Goal: Task Accomplishment & Management: Use online tool/utility

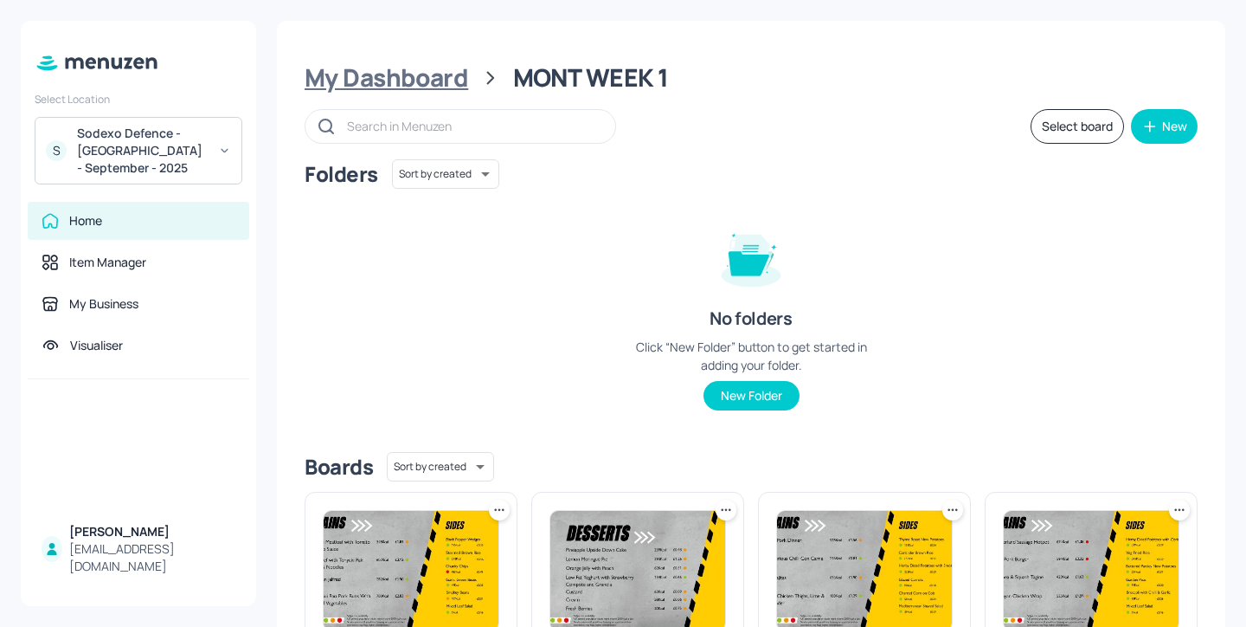
click at [453, 89] on div "My Dashboard" at bounding box center [387, 77] width 164 height 31
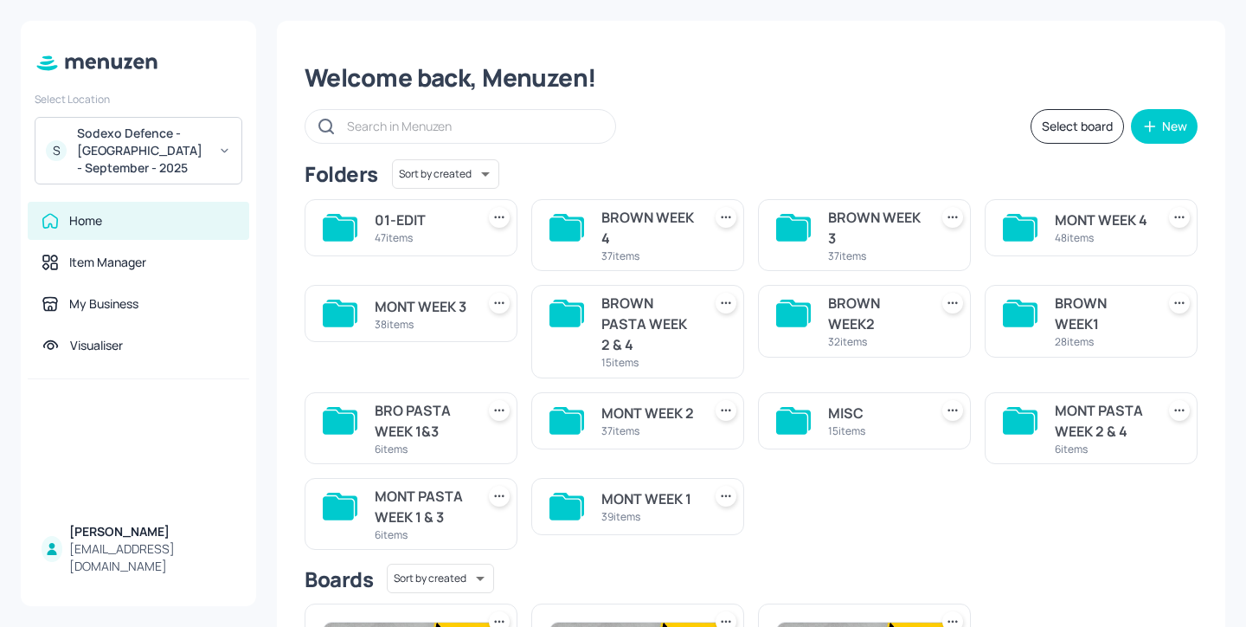
scroll to position [183, 0]
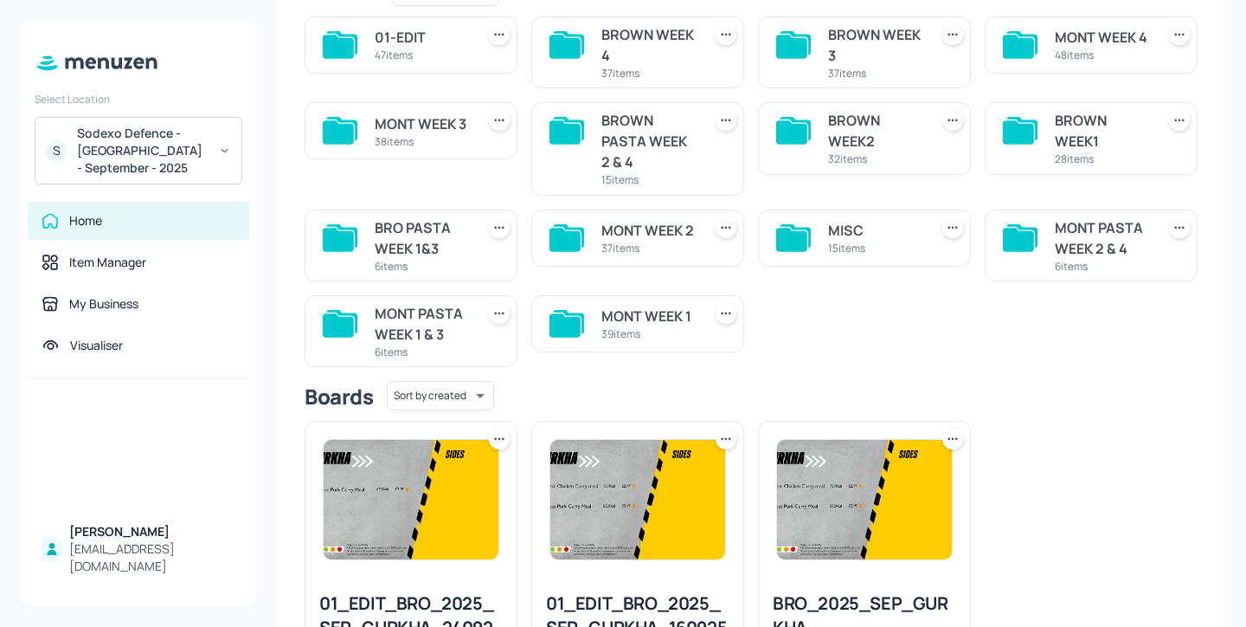
click at [1044, 144] on div "BROWN WEEK1 28 items" at bounding box center [1091, 138] width 213 height 72
click at [1090, 141] on div "BROWN WEEK1" at bounding box center [1101, 131] width 93 height 42
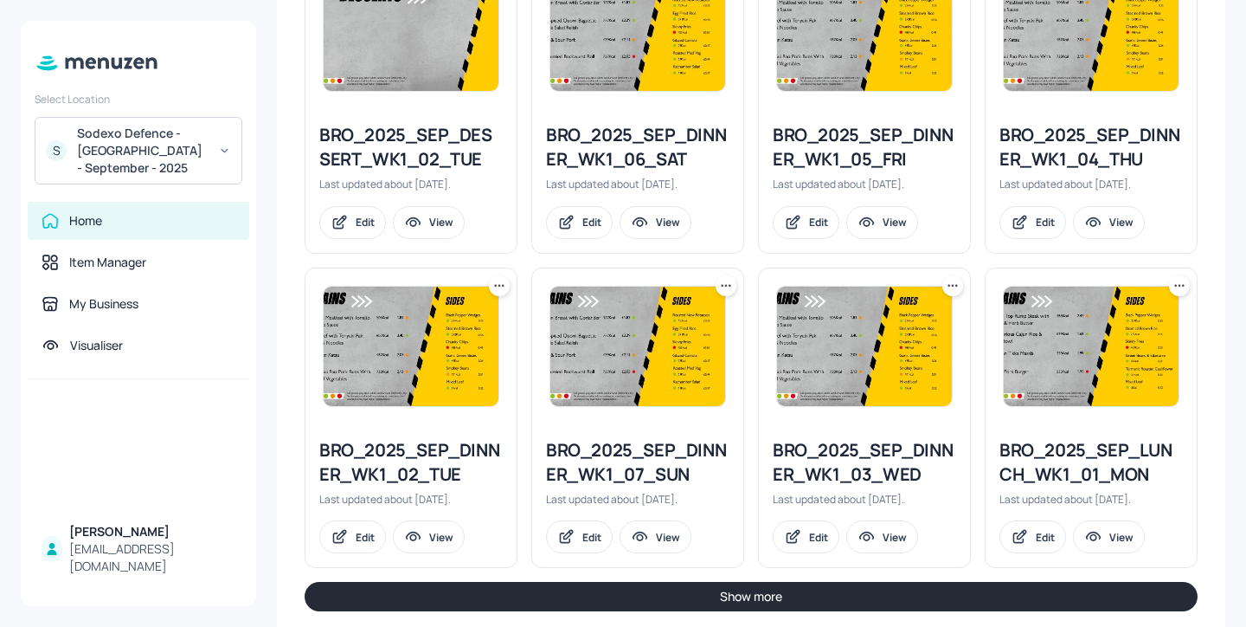
scroll to position [1895, 0]
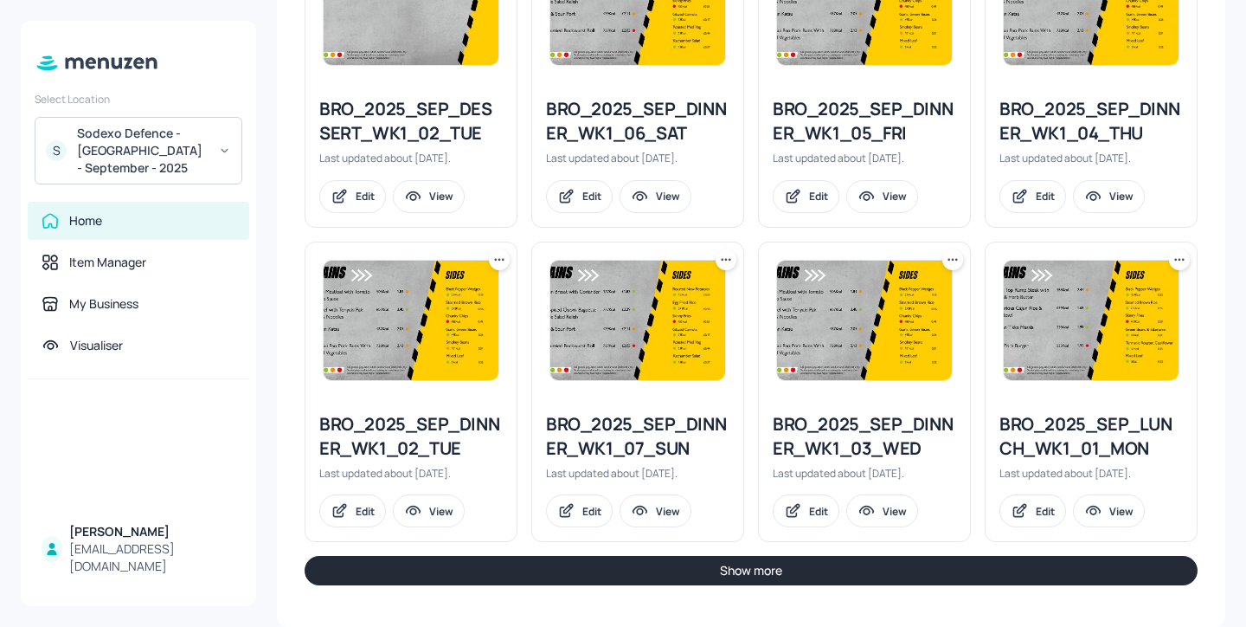
click at [954, 568] on button "Show more" at bounding box center [751, 570] width 893 height 29
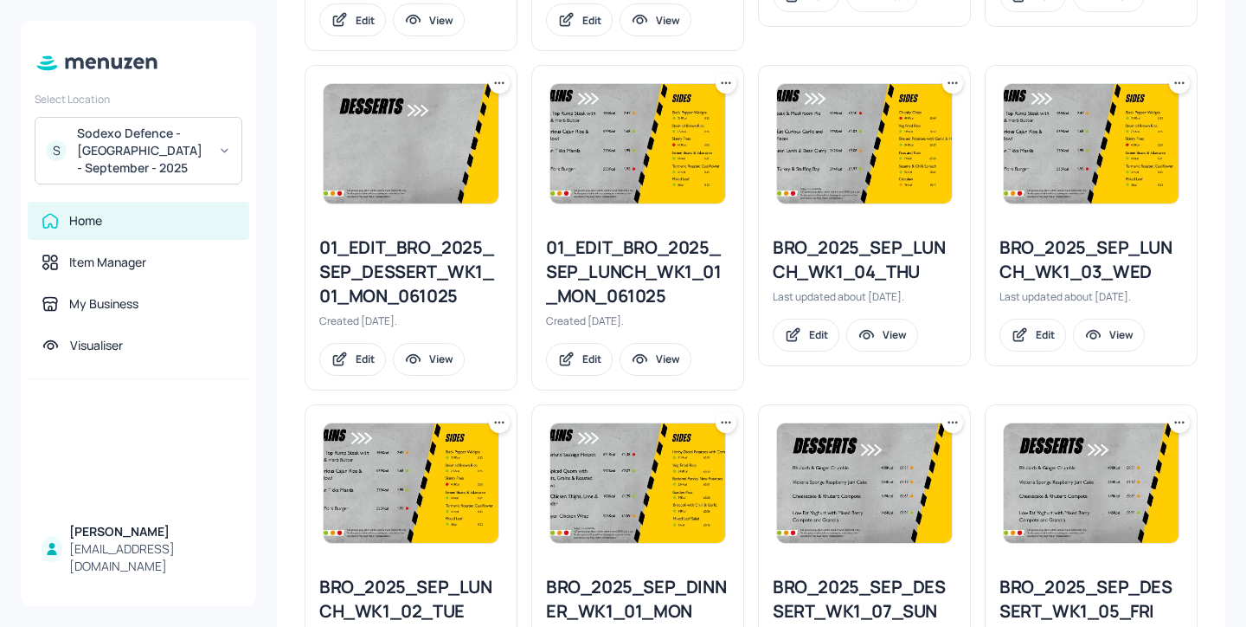
scroll to position [759, 0]
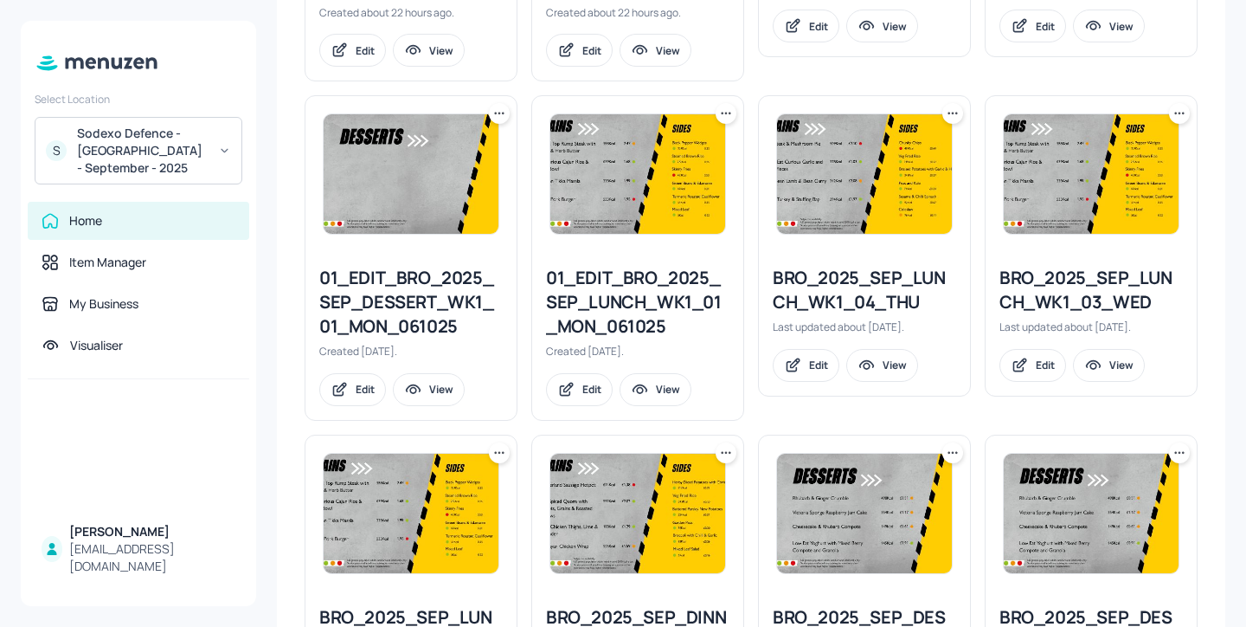
click at [1177, 115] on icon at bounding box center [1179, 113] width 17 height 17
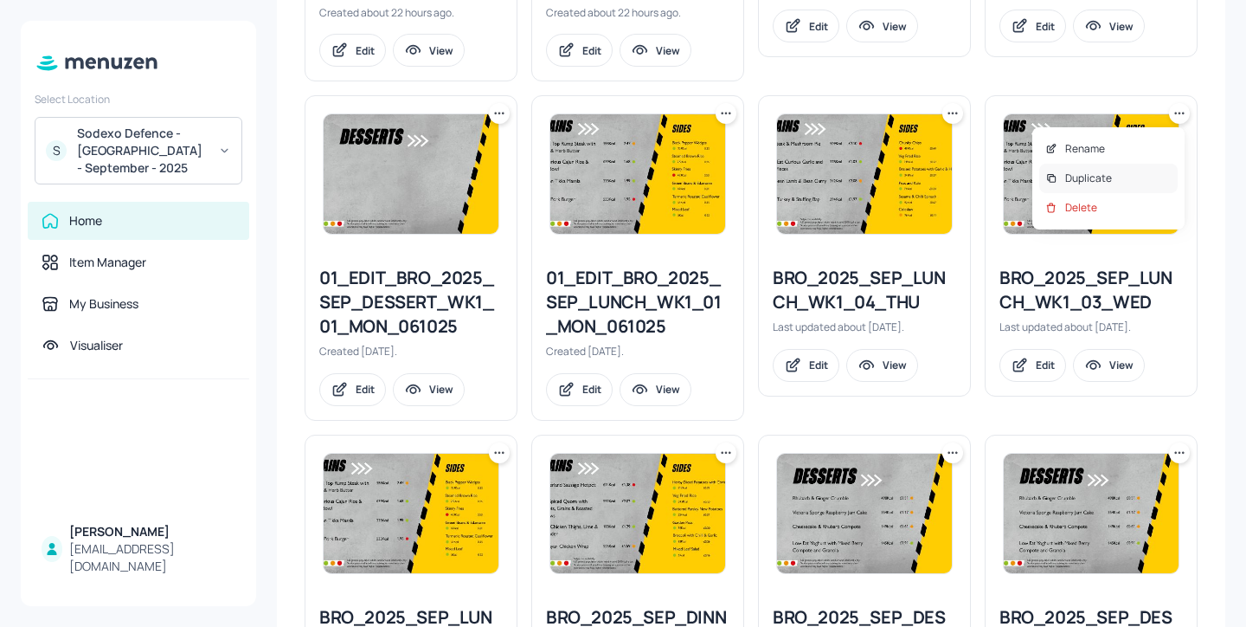
click at [1147, 165] on div "Duplicate" at bounding box center [1108, 178] width 138 height 29
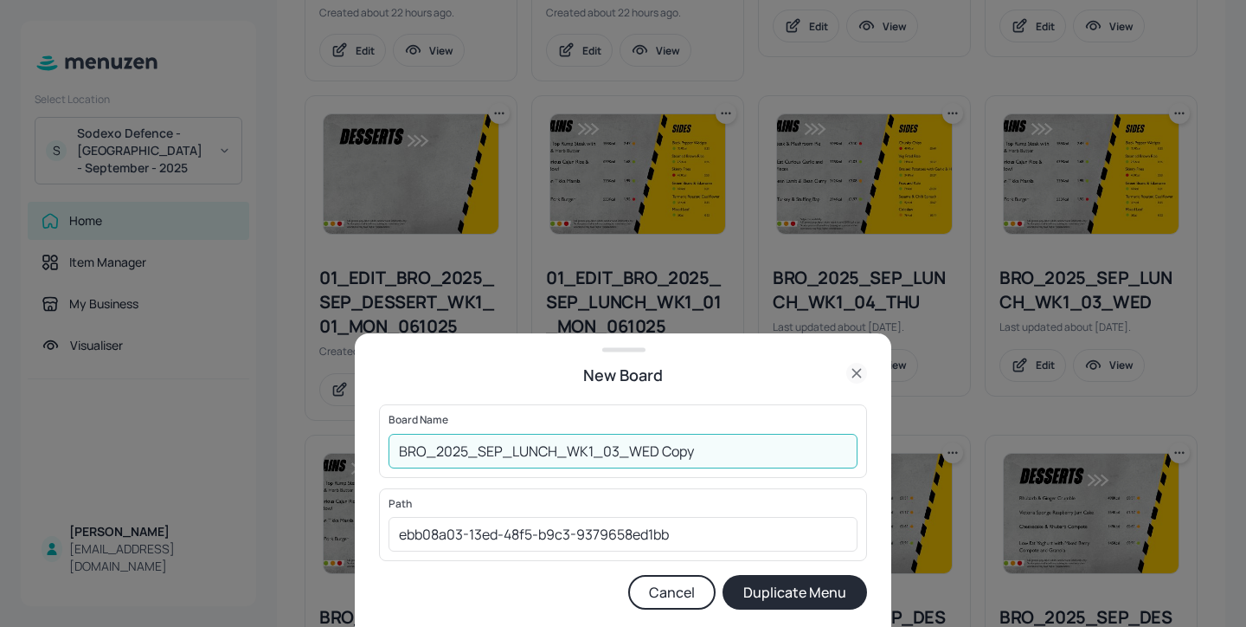
click at [398, 455] on input "BRO_2025_SEP_LUNCH_WK1_03_WED Copy" at bounding box center [623, 451] width 469 height 35
drag, startPoint x: 729, startPoint y: 453, endPoint x: 695, endPoint y: 453, distance: 33.7
click at [695, 453] on input "01ed-BRO_2025_SEP_LUNCH_WK1_03_WED Copy" at bounding box center [623, 451] width 469 height 35
type input "01ed-BRO_2025_SEP_LUNCH_WK1_03_WED-20251008"
click at [810, 590] on button "Duplicate Menu" at bounding box center [795, 592] width 145 height 35
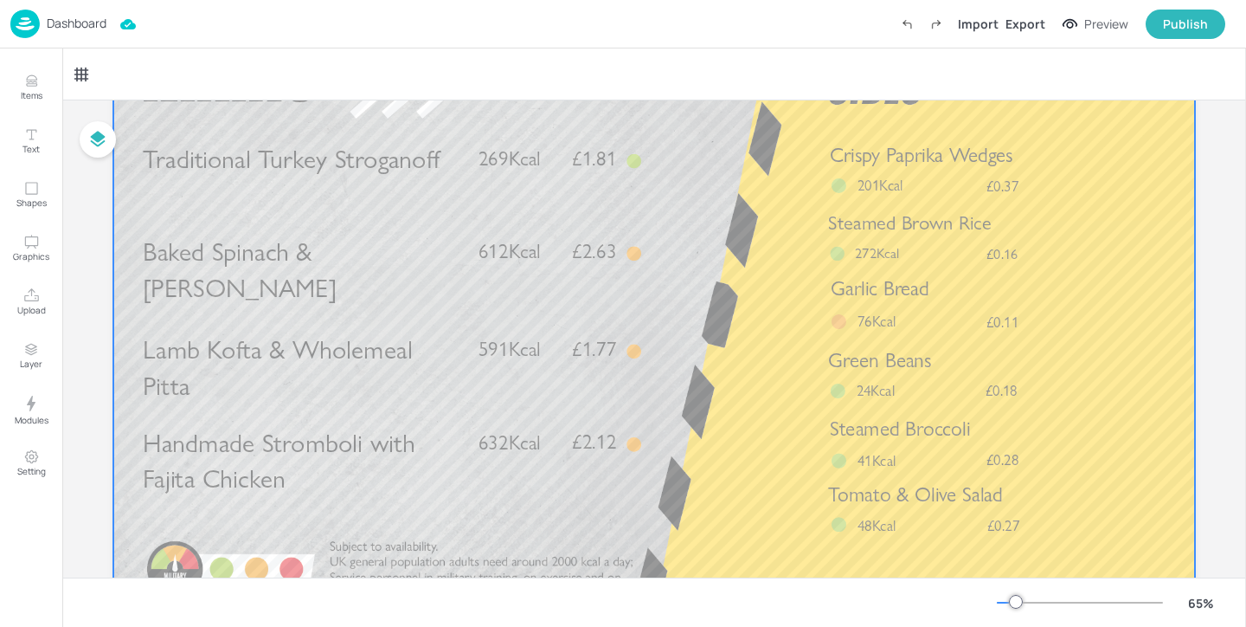
scroll to position [169, 0]
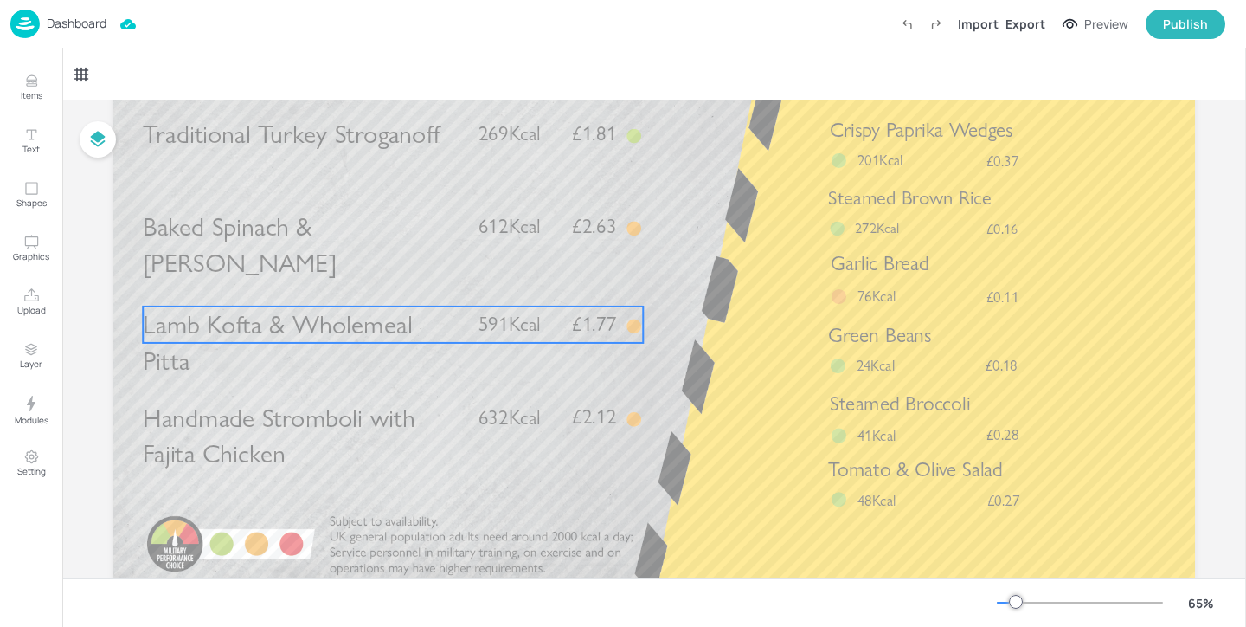
click at [268, 337] on span "Lamb Kofta & Wholemeal Pitta" at bounding box center [277, 342] width 269 height 67
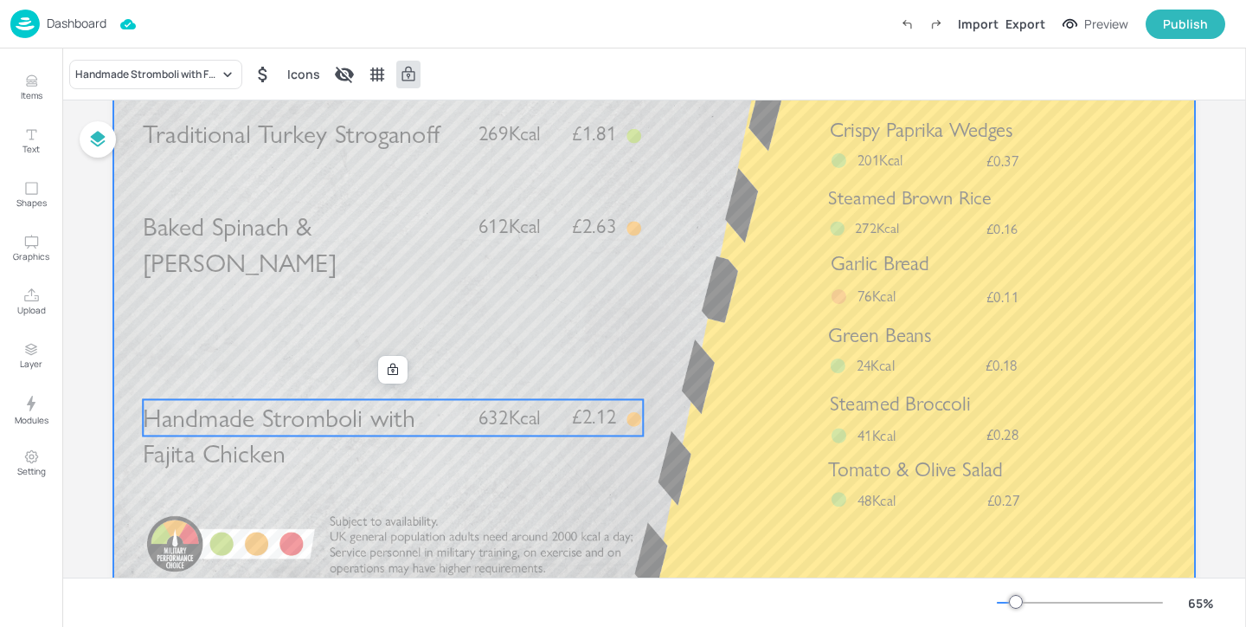
drag, startPoint x: 294, startPoint y: 416, endPoint x: 294, endPoint y: 356, distance: 60.6
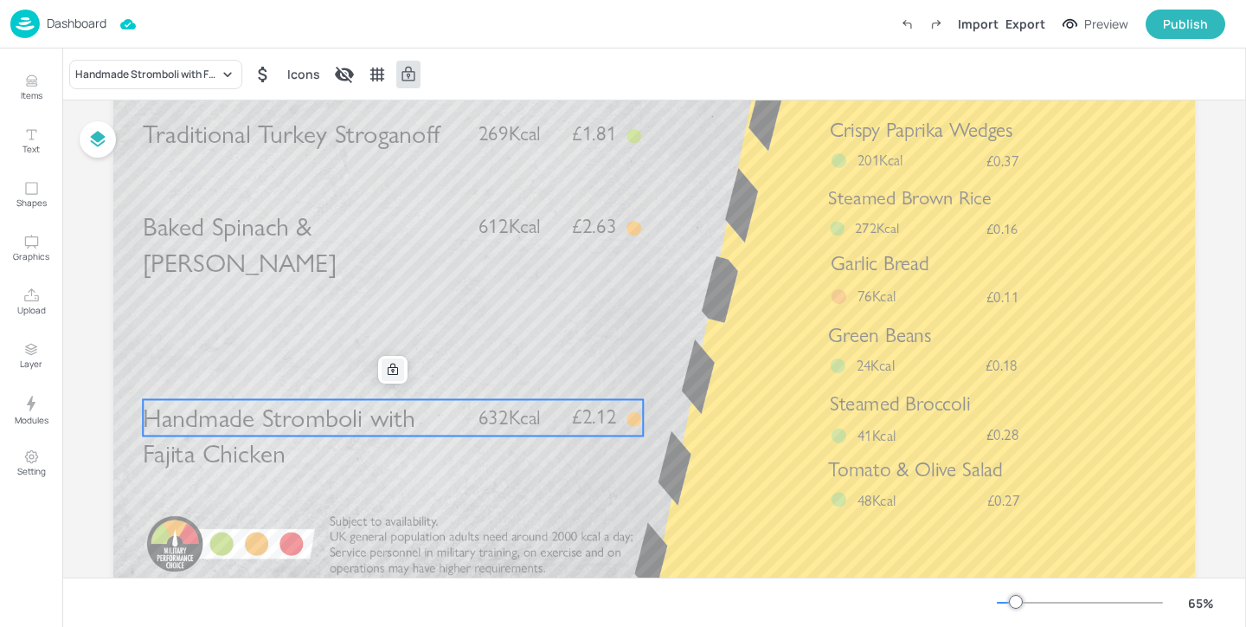
click at [386, 365] on icon at bounding box center [393, 370] width 14 height 14
click at [357, 412] on span "Handmade Stromboli with Fajita Chicken" at bounding box center [279, 435] width 272 height 67
click at [392, 373] on icon at bounding box center [393, 370] width 14 height 14
drag, startPoint x: 379, startPoint y: 421, endPoint x: 384, endPoint y: 353, distance: 68.6
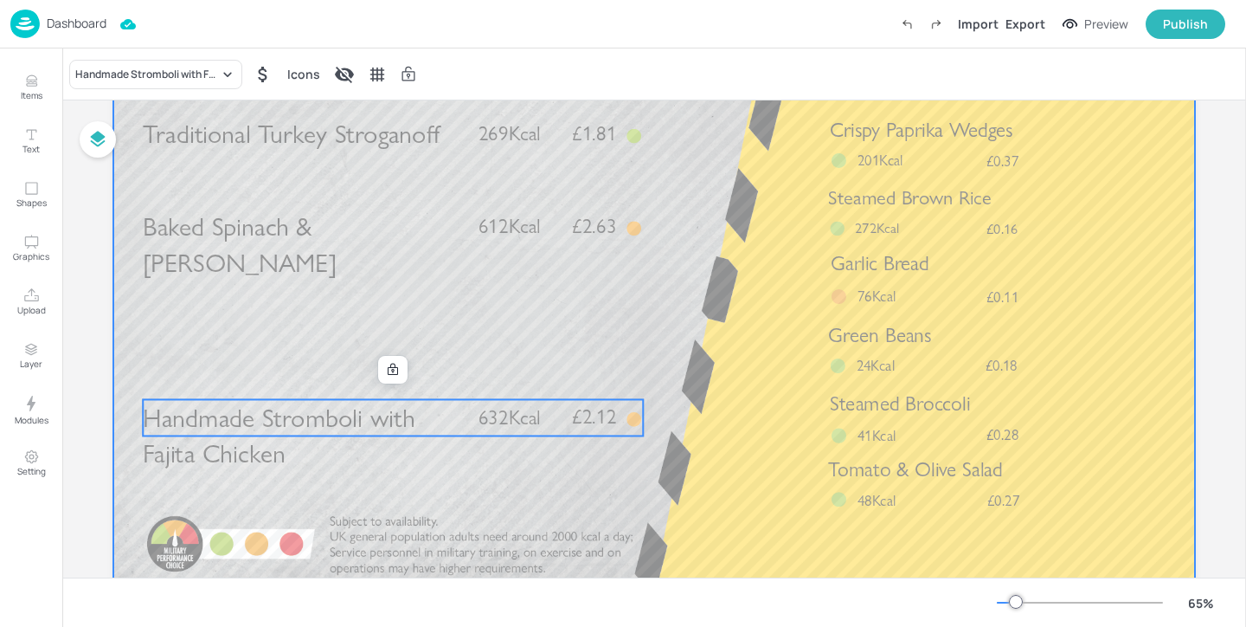
click at [375, 314] on div at bounding box center [654, 291] width 1082 height 608
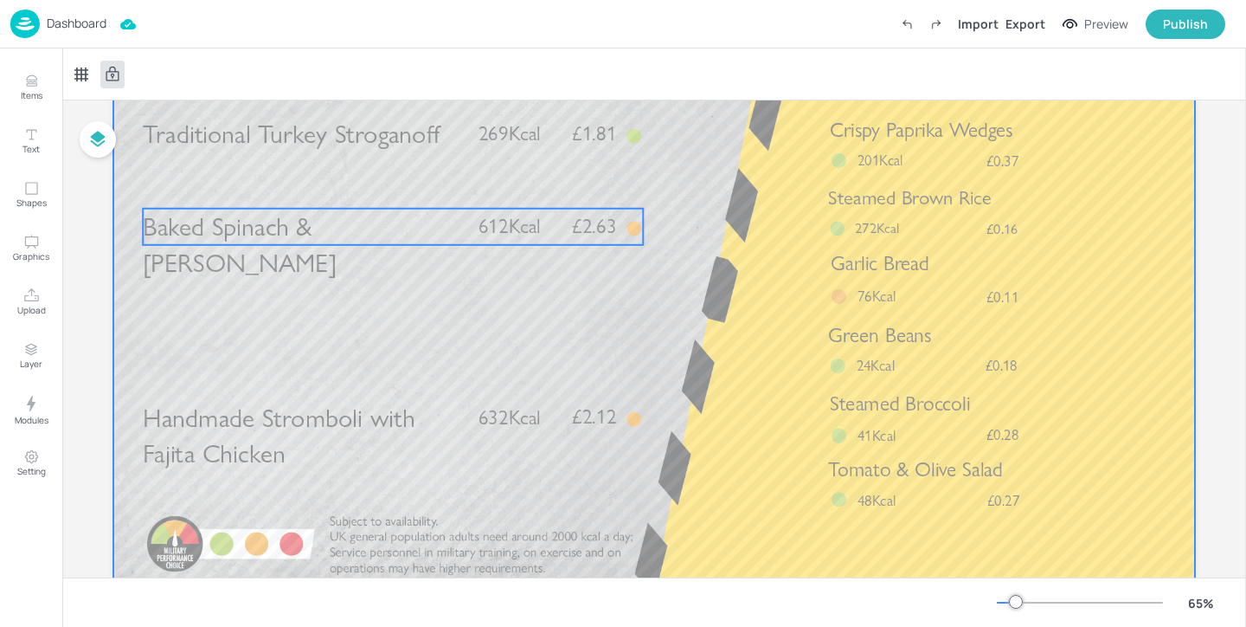
click at [319, 215] on span "Baked Spinach & [PERSON_NAME]" at bounding box center [240, 243] width 194 height 67
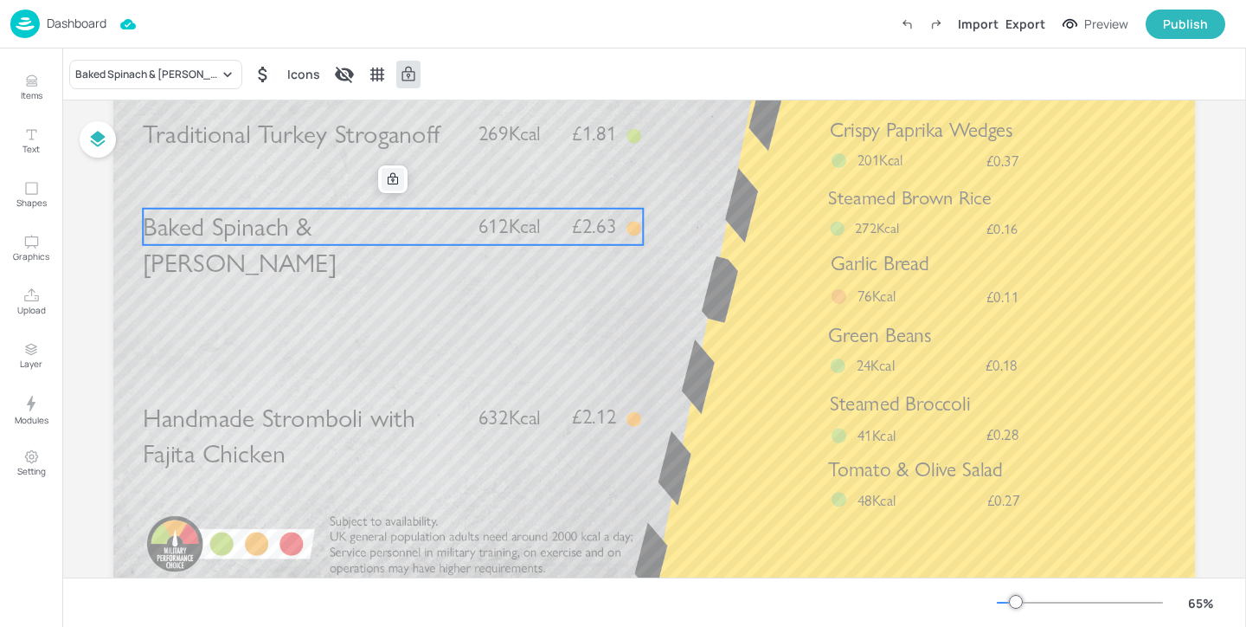
click at [392, 175] on icon at bounding box center [393, 178] width 10 height 12
drag, startPoint x: 318, startPoint y: 231, endPoint x: 314, endPoint y: 316, distance: 84.9
click at [400, 75] on icon at bounding box center [408, 74] width 17 height 17
click at [413, 78] on icon at bounding box center [408, 74] width 17 height 17
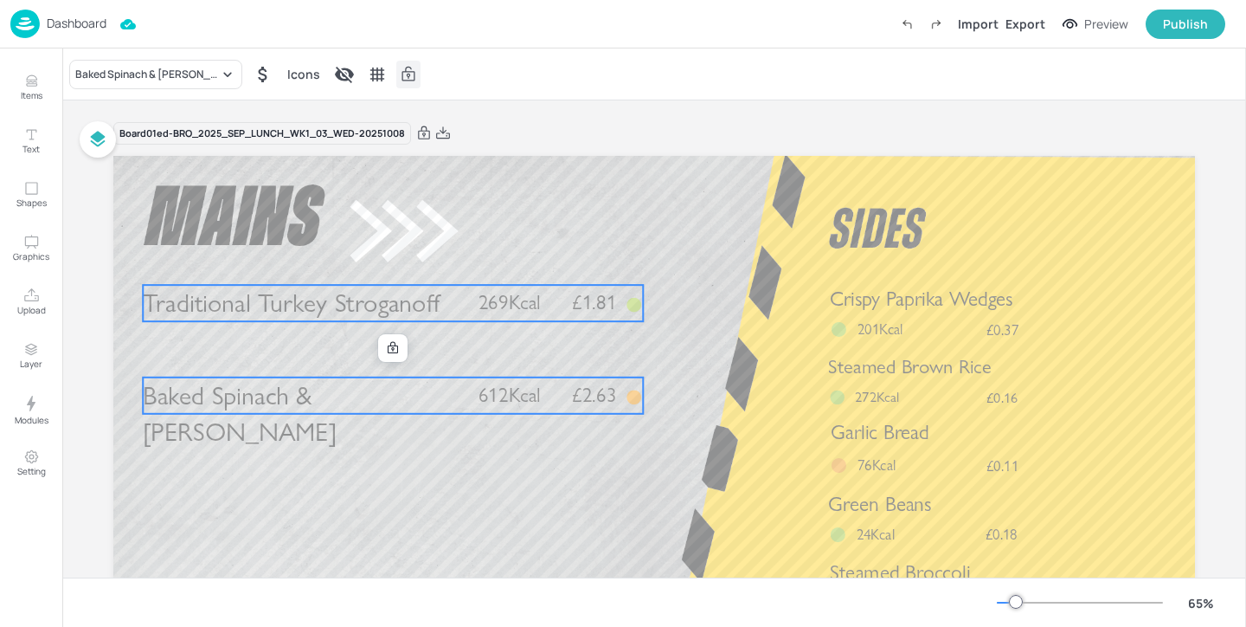
scroll to position [168, 0]
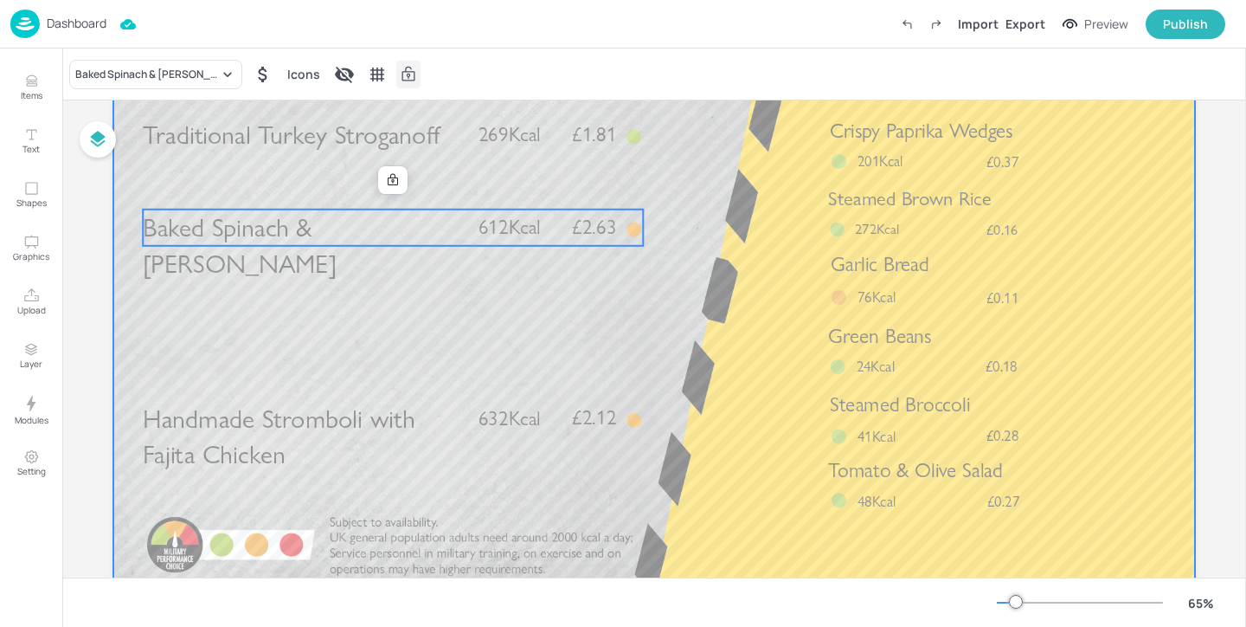
click at [415, 436] on p "Handmade Stromboli with Fajita Chicken" at bounding box center [303, 436] width 320 height 73
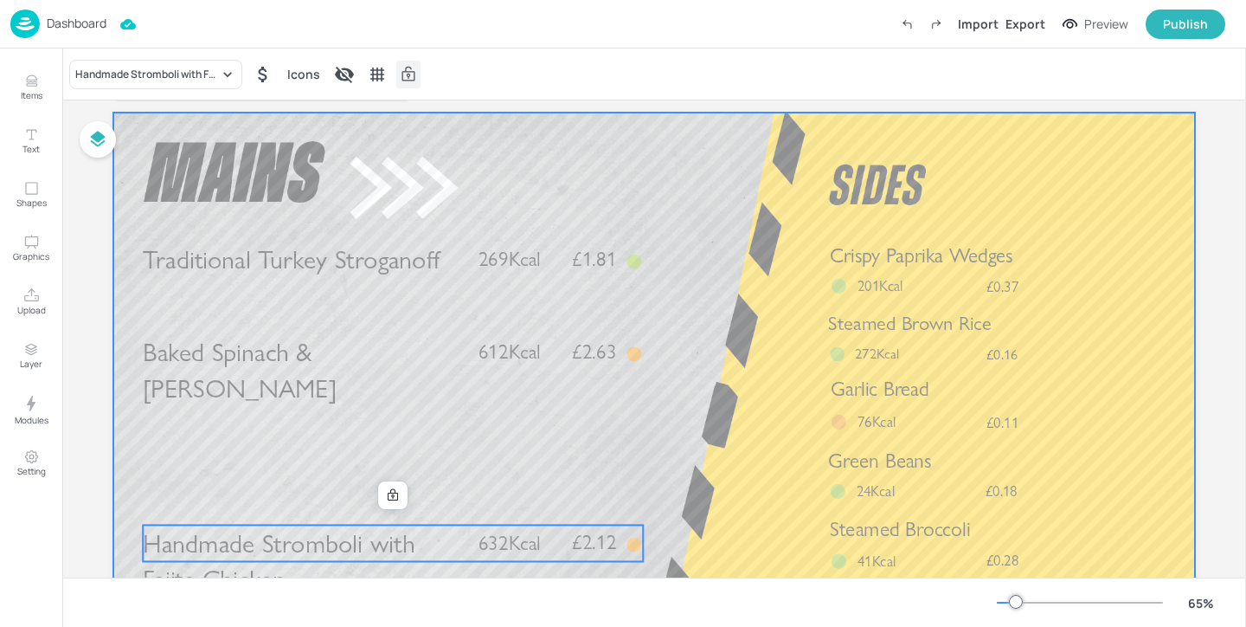
scroll to position [0, 0]
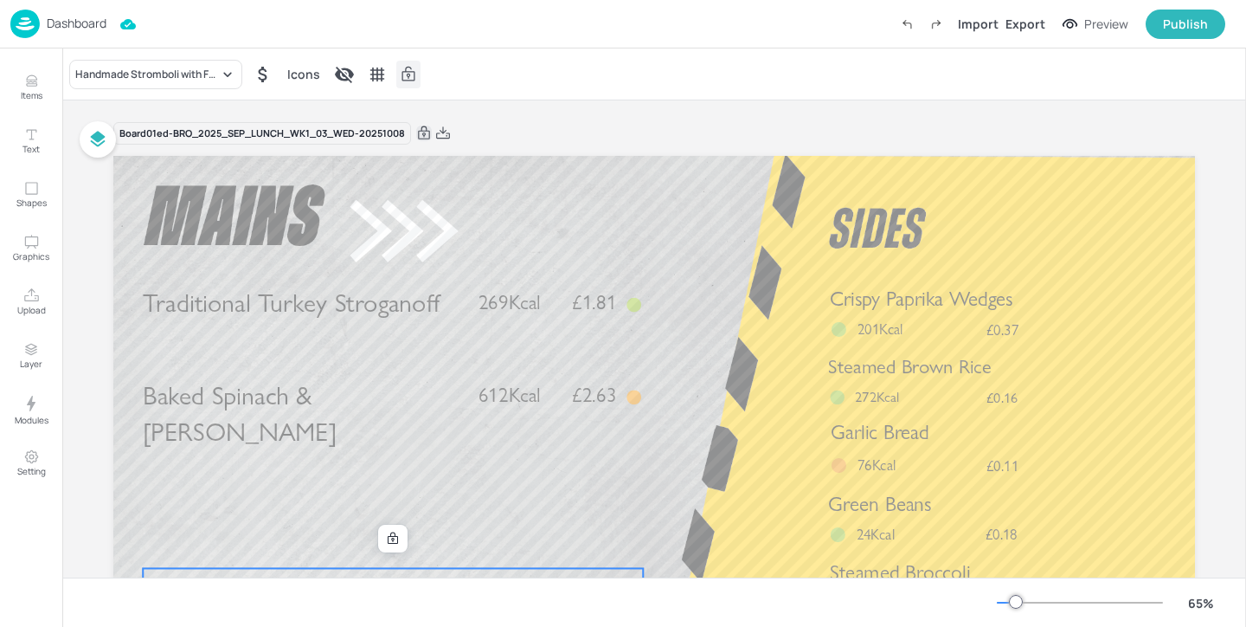
click at [420, 133] on icon at bounding box center [424, 133] width 16 height 17
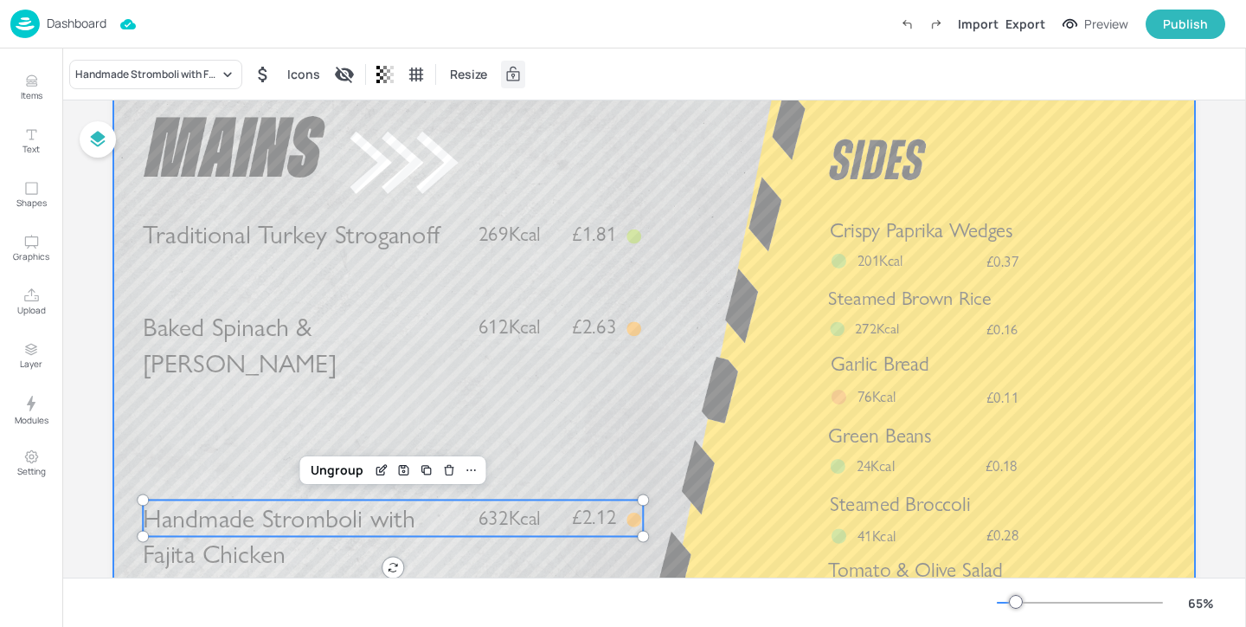
scroll to position [113, 0]
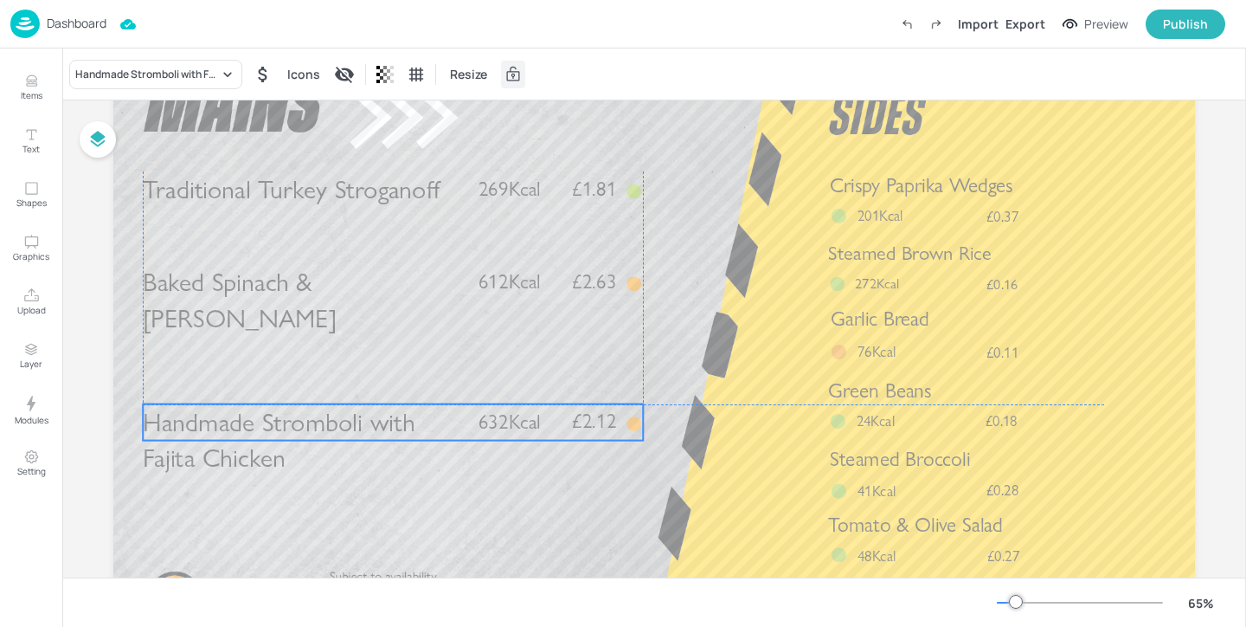
drag, startPoint x: 253, startPoint y: 477, endPoint x: 253, endPoint y: 423, distance: 53.7
click at [253, 423] on span "Handmade Stromboli with Fajita Chicken" at bounding box center [279, 439] width 272 height 67
drag, startPoint x: 268, startPoint y: 421, endPoint x: 268, endPoint y: 411, distance: 10.4
click at [268, 411] on span "Handmade Stromboli with Fajita Chicken" at bounding box center [279, 430] width 272 height 67
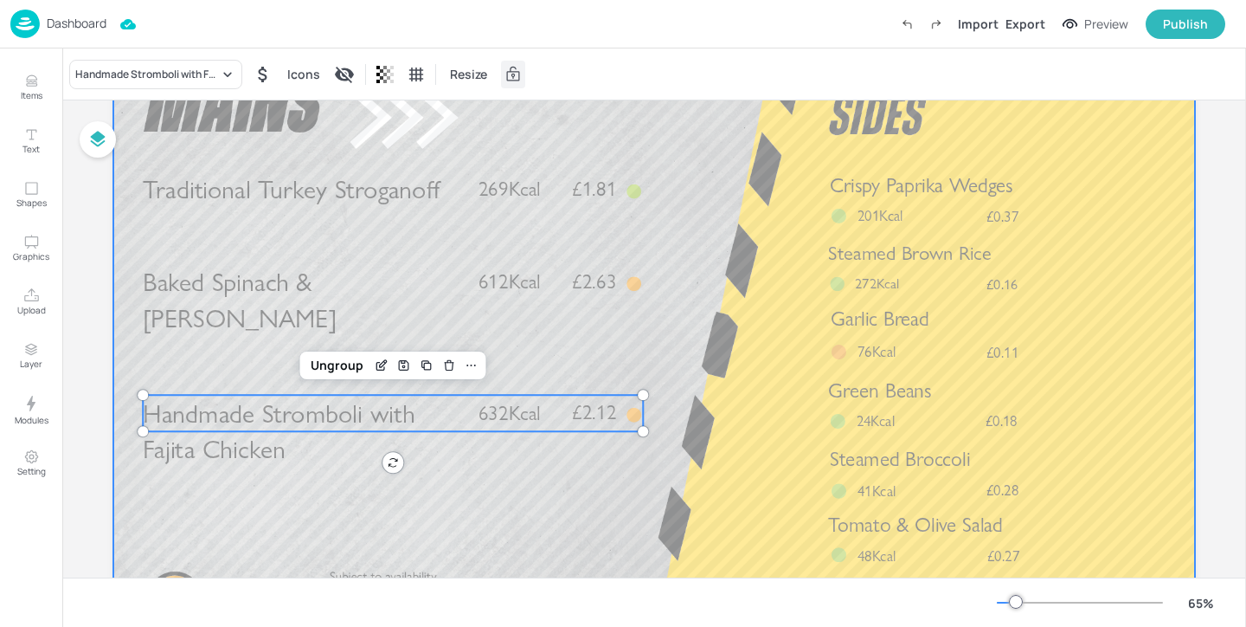
click at [691, 327] on div at bounding box center [654, 346] width 1082 height 608
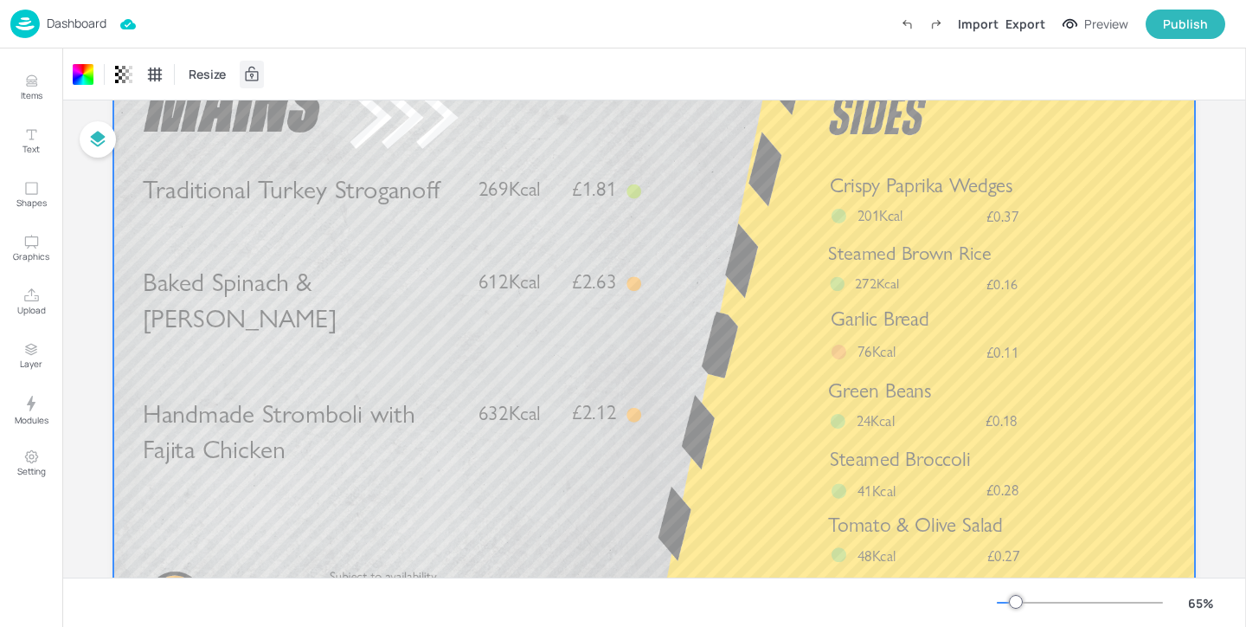
scroll to position [156, 0]
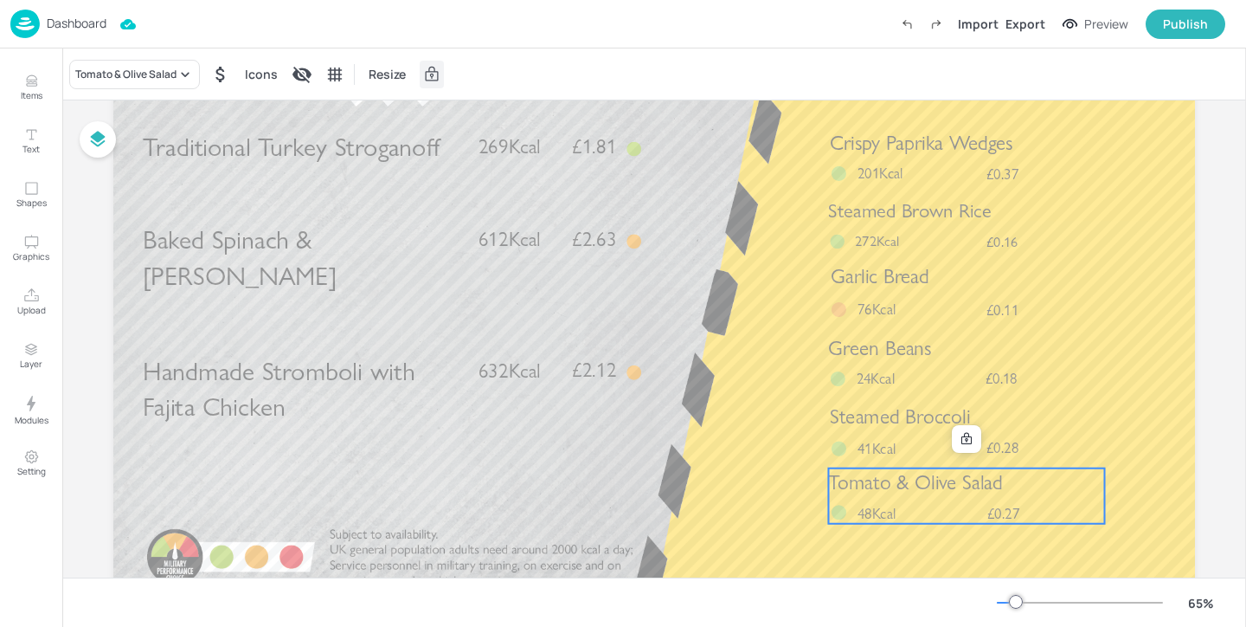
click at [854, 498] on div "Tomato & Olive Salad £0.27 48Kcal" at bounding box center [966, 495] width 276 height 55
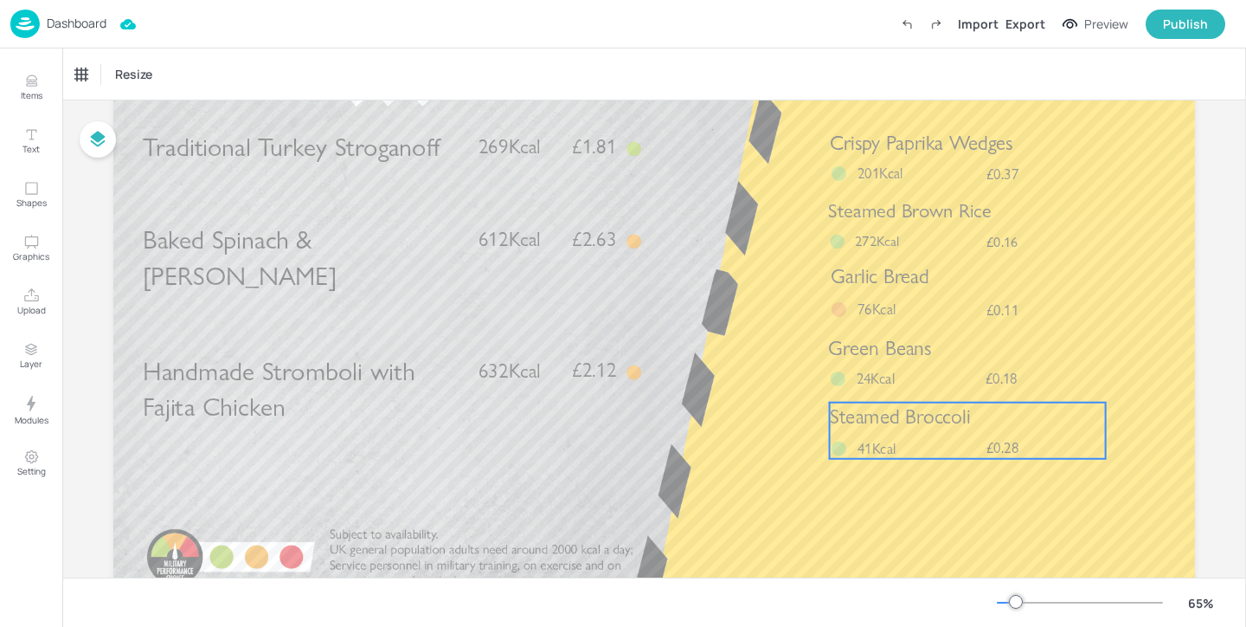
scroll to position [0, 0]
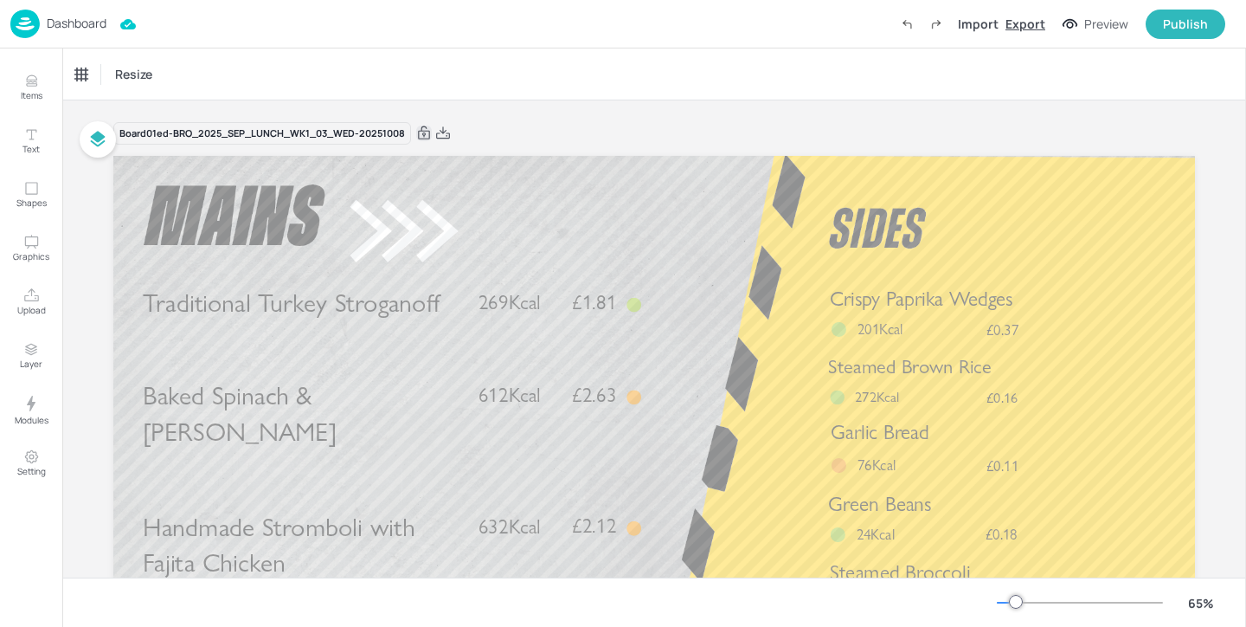
click at [1033, 30] on div "Export" at bounding box center [1026, 24] width 40 height 18
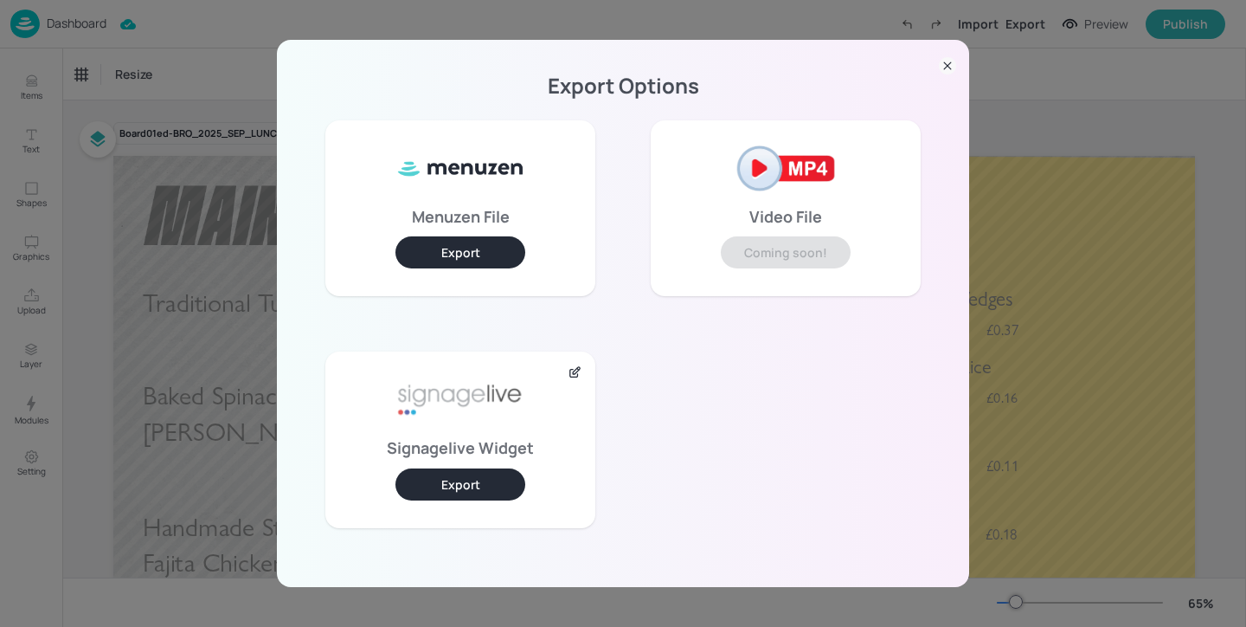
click at [483, 471] on button "Export" at bounding box center [460, 484] width 130 height 32
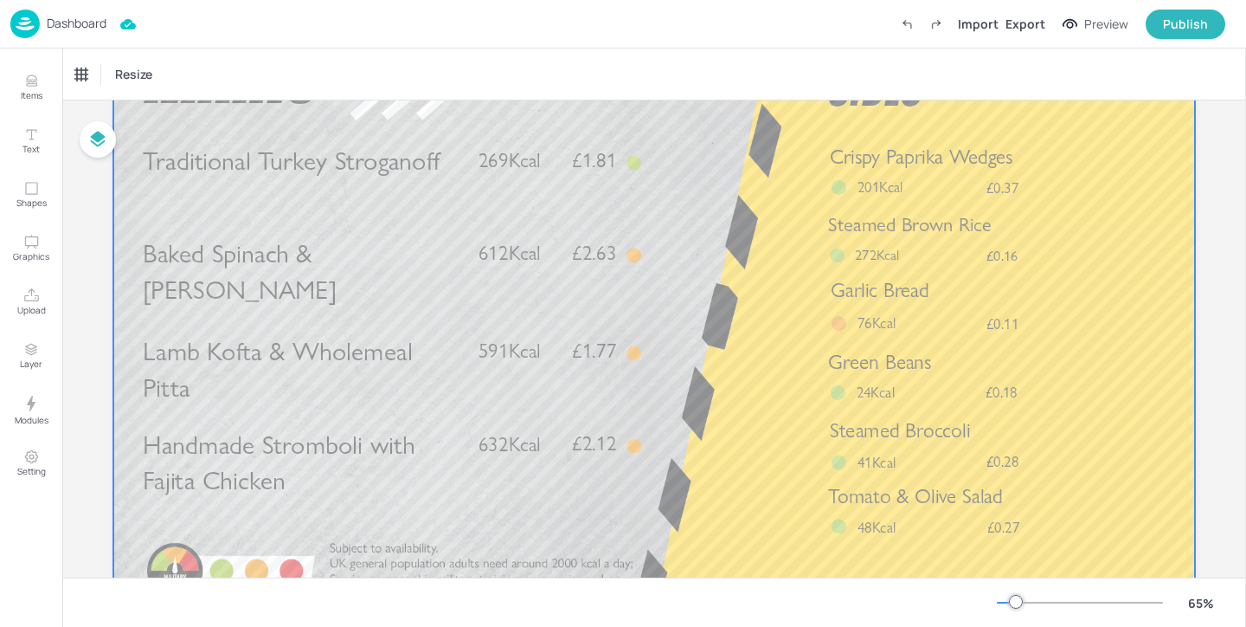
scroll to position [151, 0]
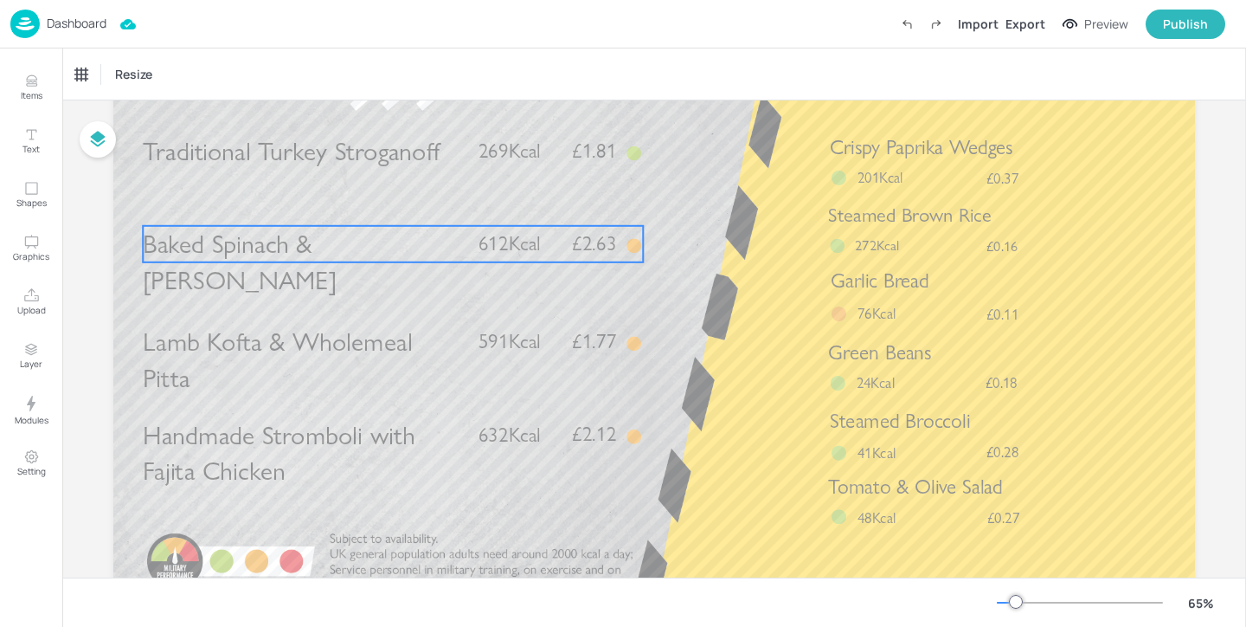
click at [427, 254] on p "Baked Spinach & [PERSON_NAME]" at bounding box center [303, 262] width 320 height 73
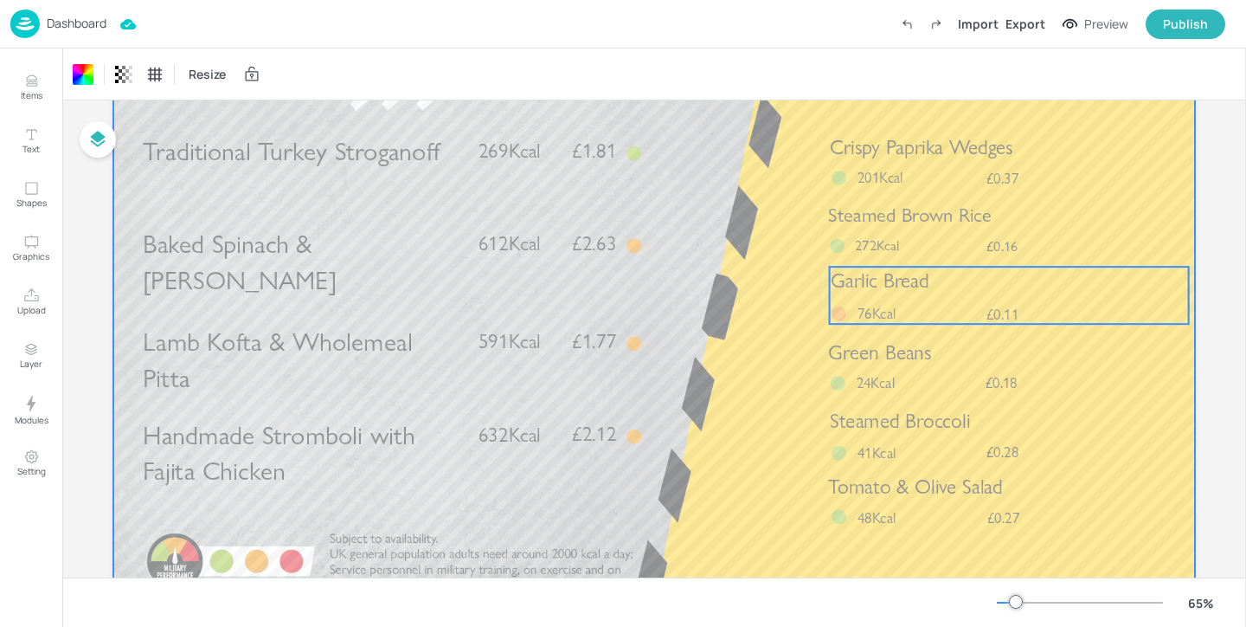
click at [946, 286] on p "Garlic Bread" at bounding box center [1009, 281] width 357 height 29
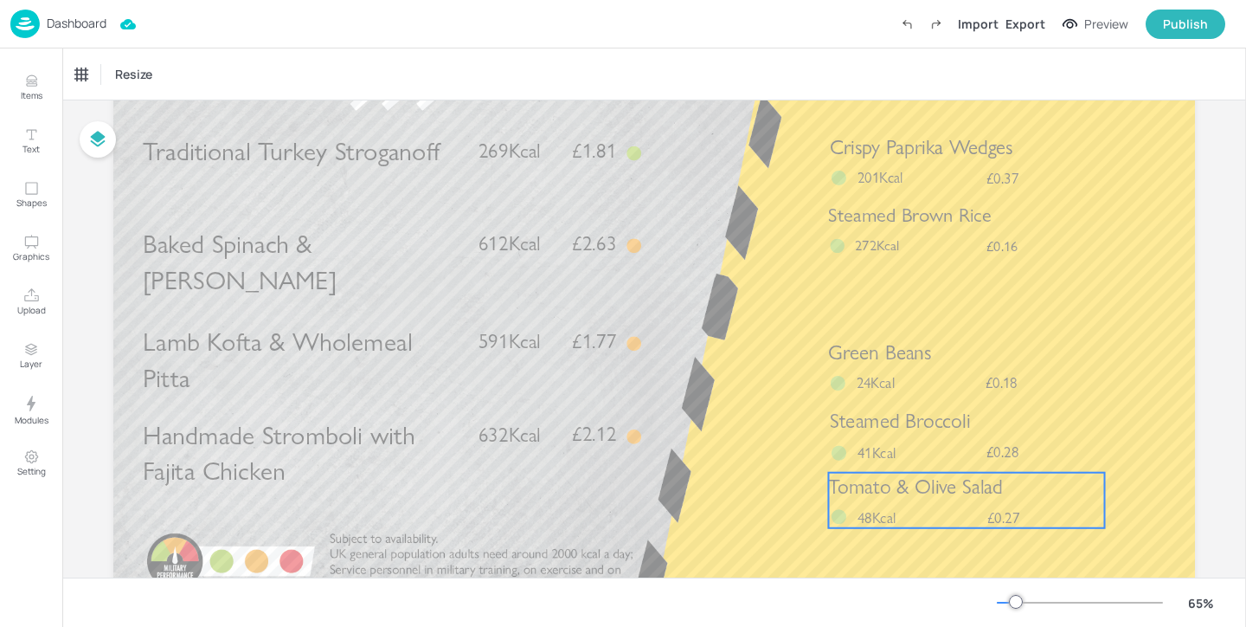
click at [868, 505] on div "Tomato & Olive Salad £0.27 48Kcal" at bounding box center [966, 499] width 276 height 55
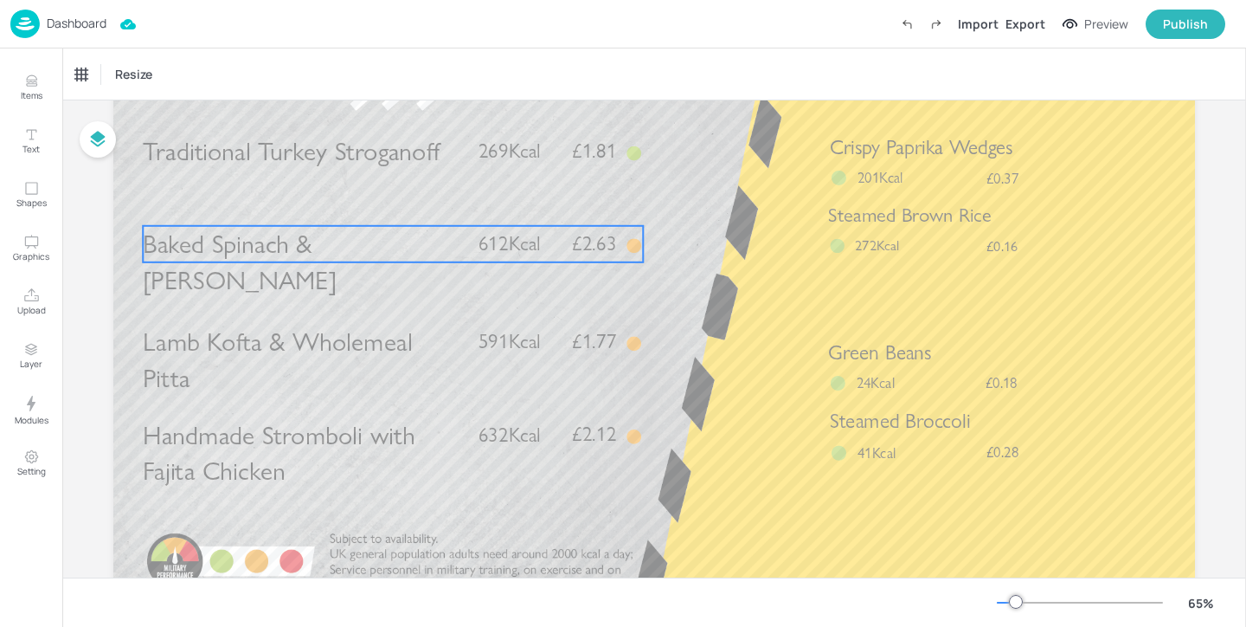
click at [404, 275] on p "Baked Spinach & [PERSON_NAME]" at bounding box center [303, 262] width 320 height 73
click at [119, 80] on div "Baked Spinach & [PERSON_NAME]" at bounding box center [147, 75] width 144 height 16
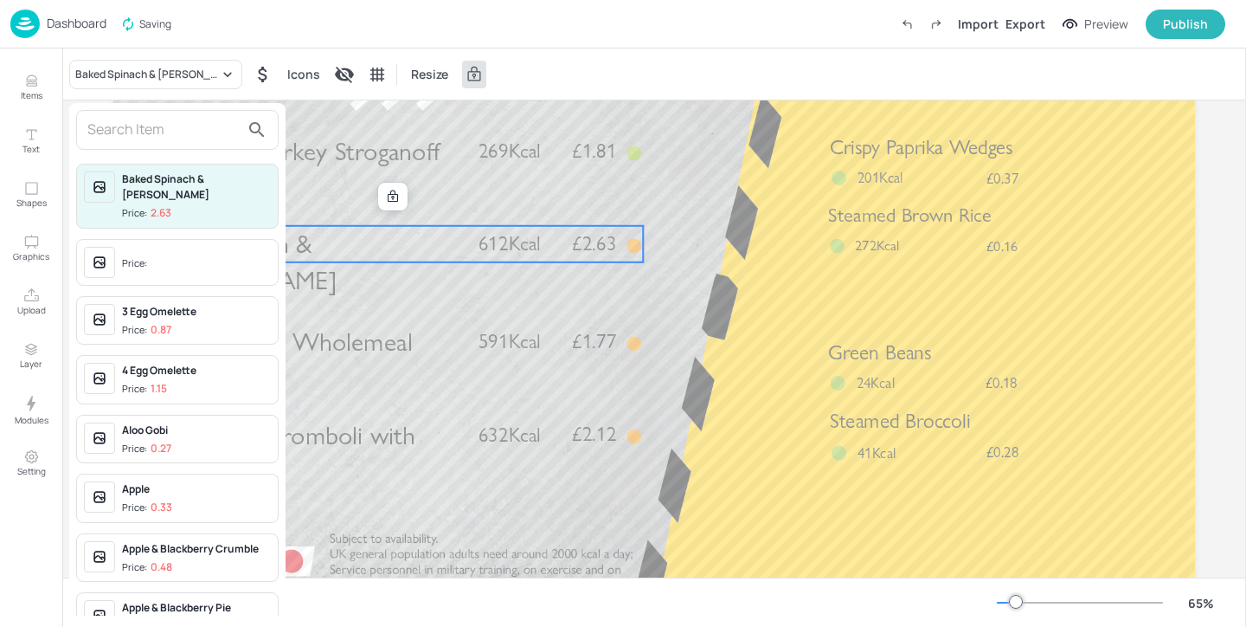
click at [163, 132] on input "text" at bounding box center [163, 130] width 152 height 28
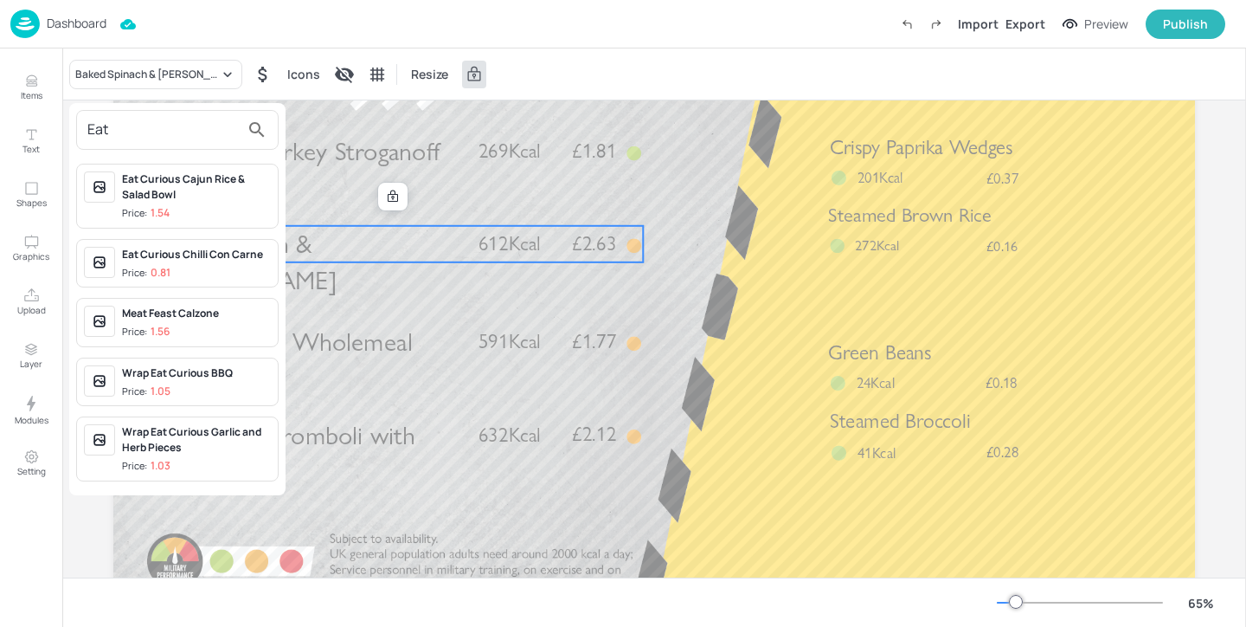
type input "Eat"
click at [232, 382] on div "Wrap Eat Curious BBQ Price: 1.05" at bounding box center [196, 382] width 149 height 34
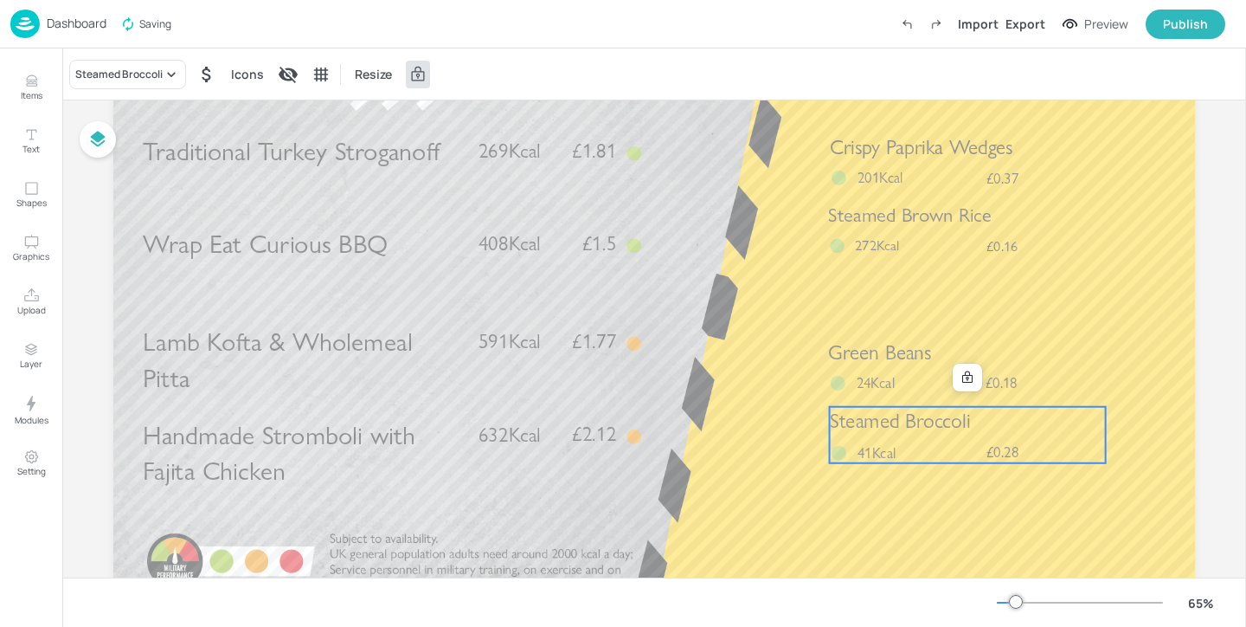
click at [917, 448] on div "Steamed Broccoli £0.28 41Kcal" at bounding box center [968, 435] width 276 height 56
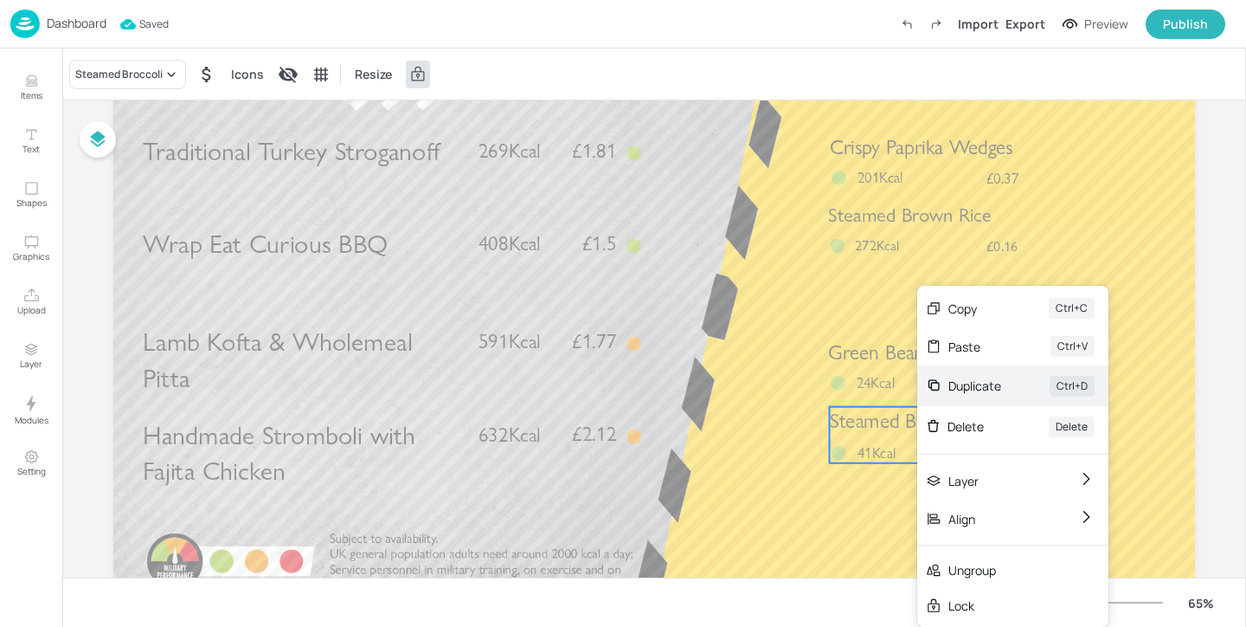
click at [997, 386] on div "Duplicate" at bounding box center [974, 385] width 53 height 18
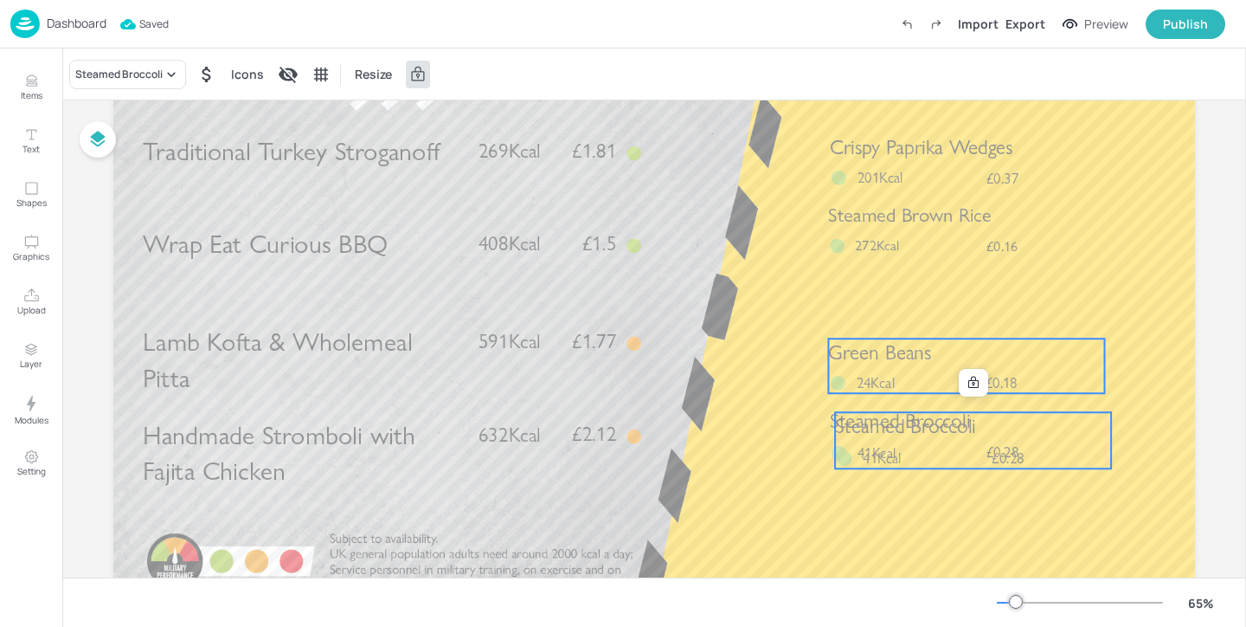
drag, startPoint x: 951, startPoint y: 428, endPoint x: 951, endPoint y: 387, distance: 41.5
click at [951, 4] on div "Traditional Turkey Stroganoff £1.81 269Kcal Lamb Kofta & Wholemeal Pitta £1.77 …" at bounding box center [654, 4] width 1082 height 0
click at [967, 387] on icon at bounding box center [974, 383] width 14 height 14
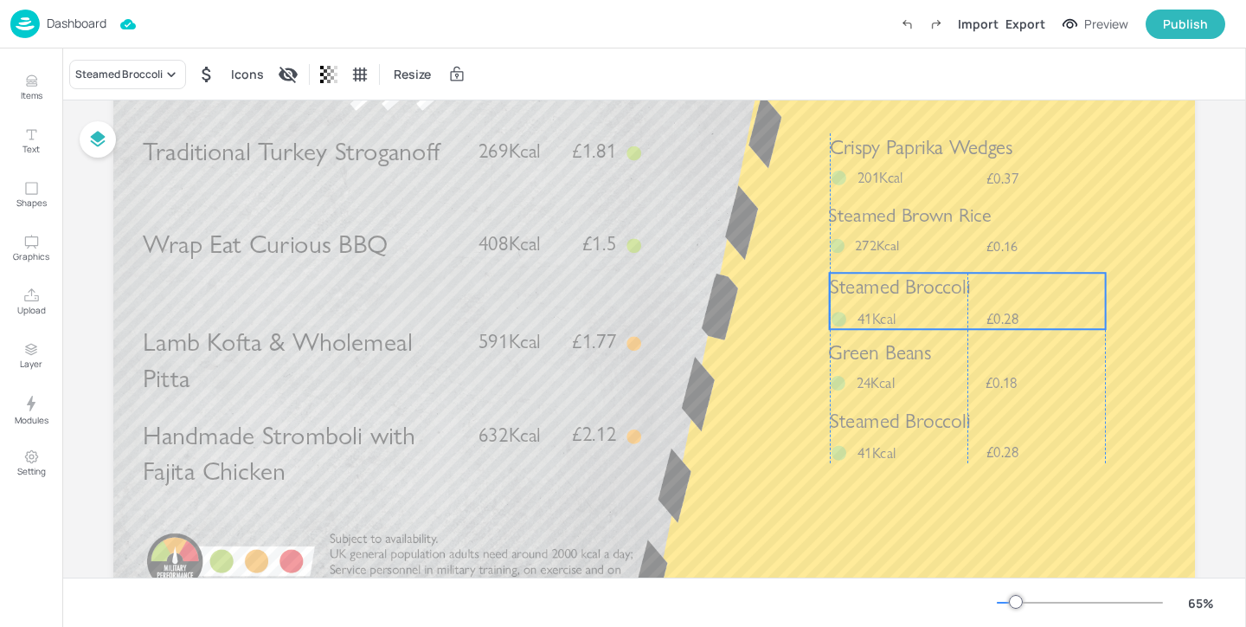
drag, startPoint x: 941, startPoint y: 456, endPoint x: 934, endPoint y: 317, distance: 139.5
click at [934, 317] on div "Steamed Broccoli £0.28 41Kcal" at bounding box center [968, 301] width 276 height 56
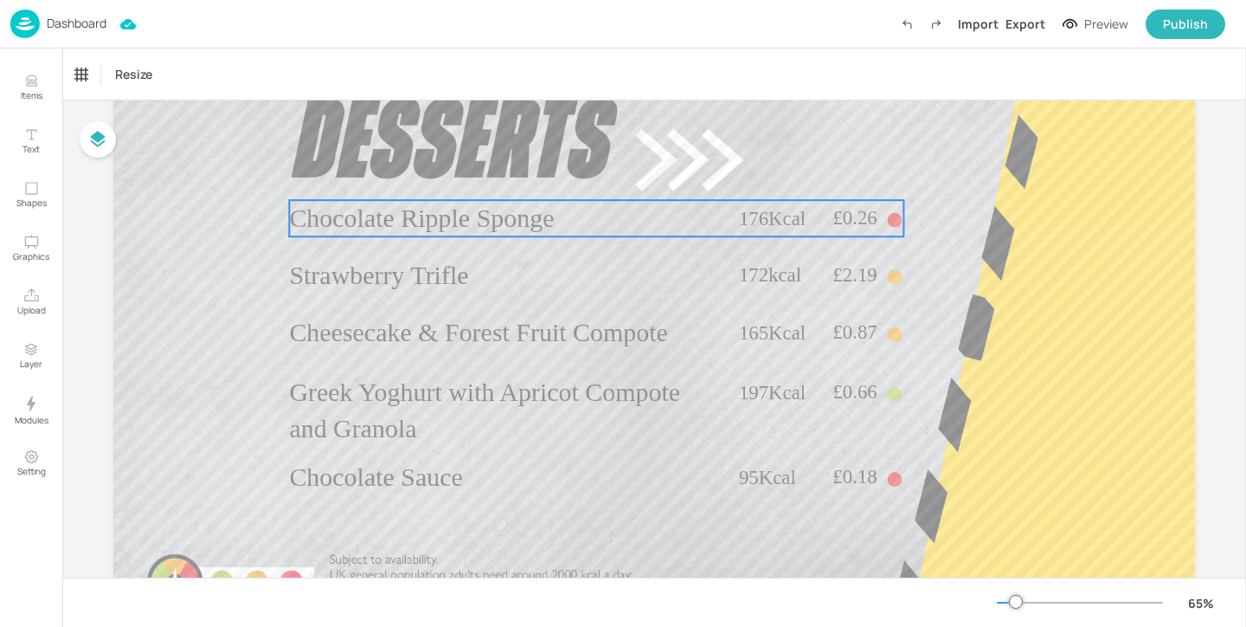
scroll to position [144, 0]
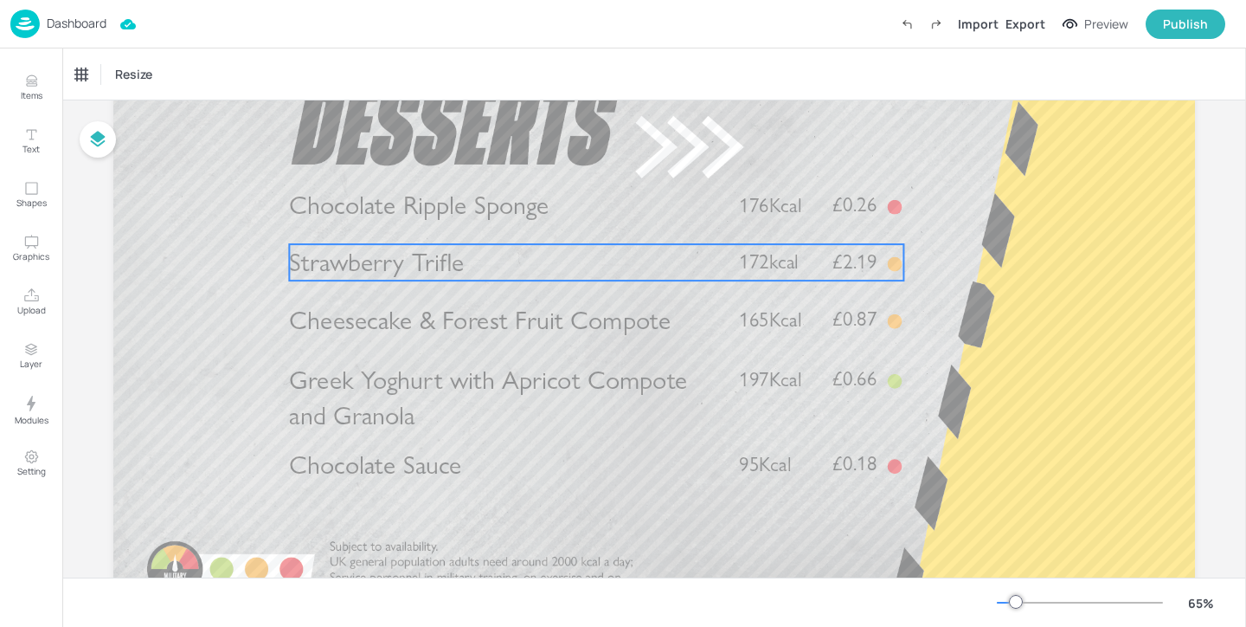
click at [555, 273] on p "Strawberry Trifle" at bounding box center [504, 262] width 430 height 36
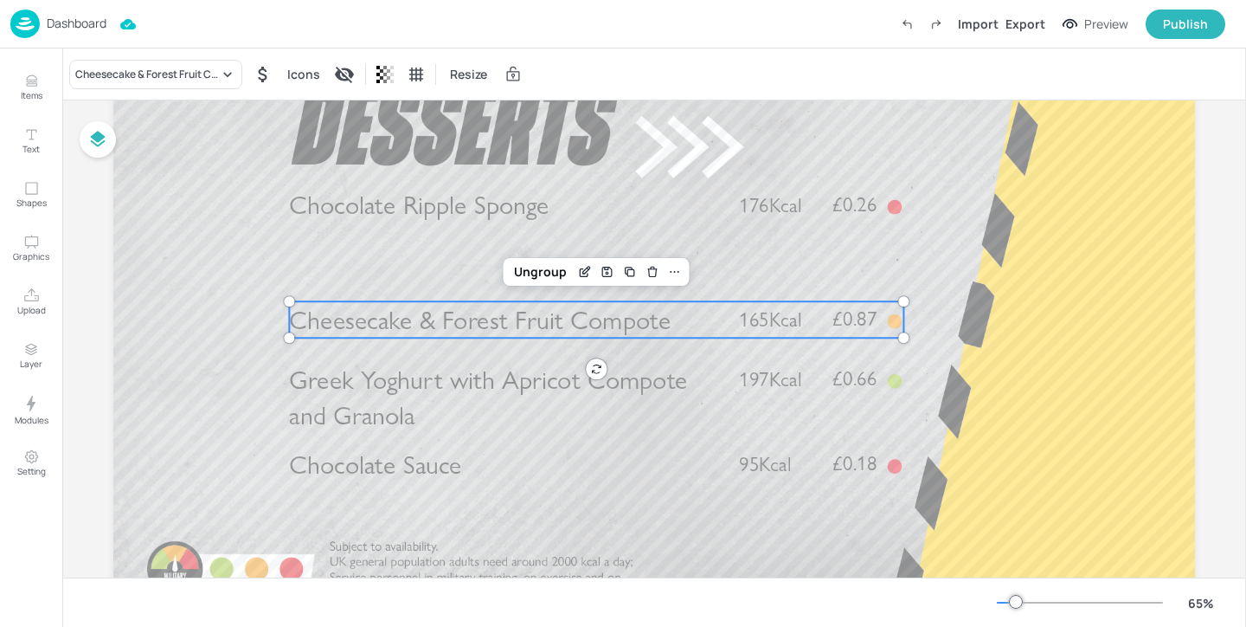
click at [582, 335] on span "Cheesecake & Forest Fruit Compote" at bounding box center [480, 319] width 382 height 31
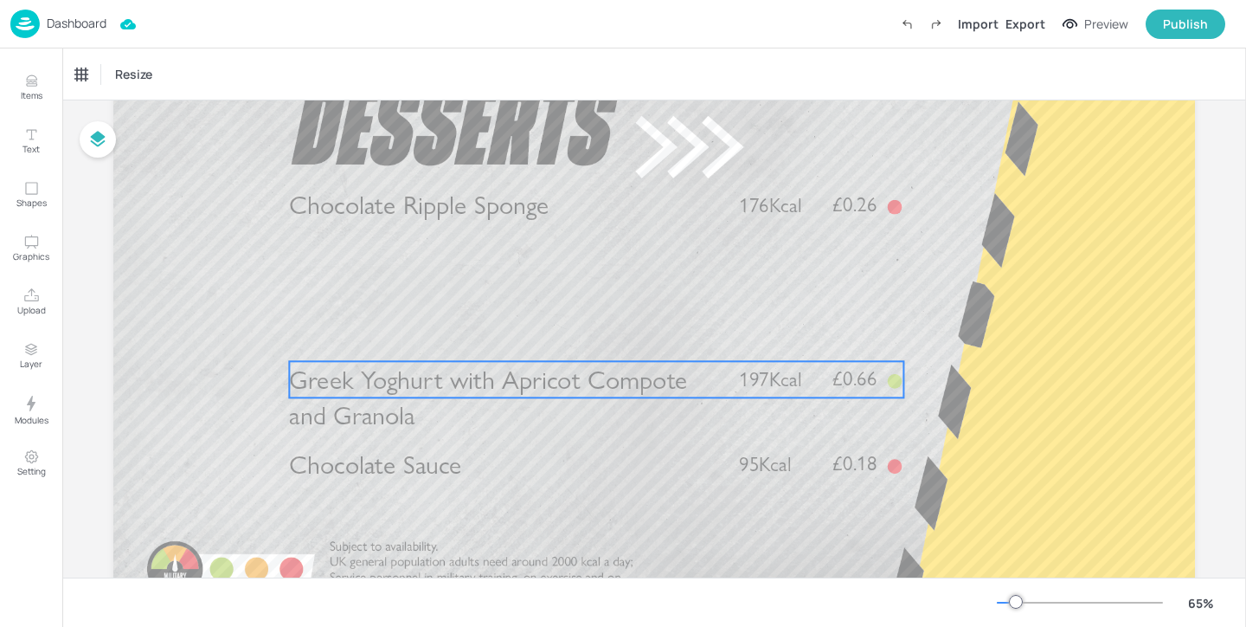
click at [580, 386] on span "Greek Yoghurt with Apricot Compote and Granola" at bounding box center [488, 396] width 398 height 67
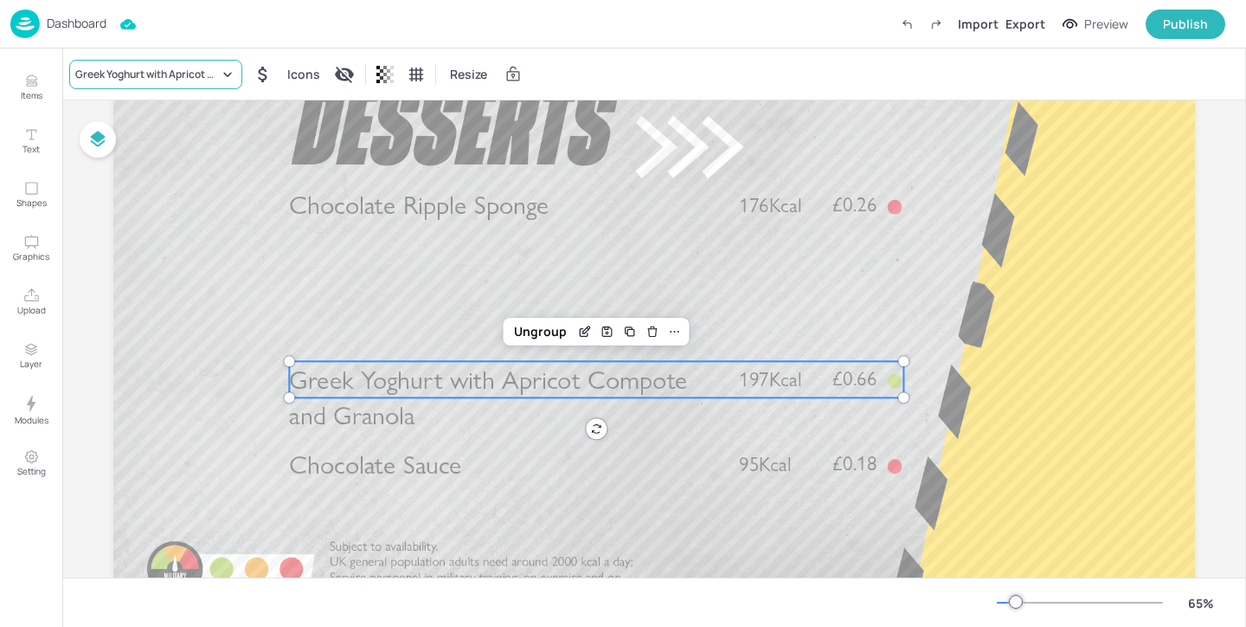
click at [188, 74] on div "Greek Yoghurt with Apricot Compote and Granola" at bounding box center [147, 75] width 144 height 16
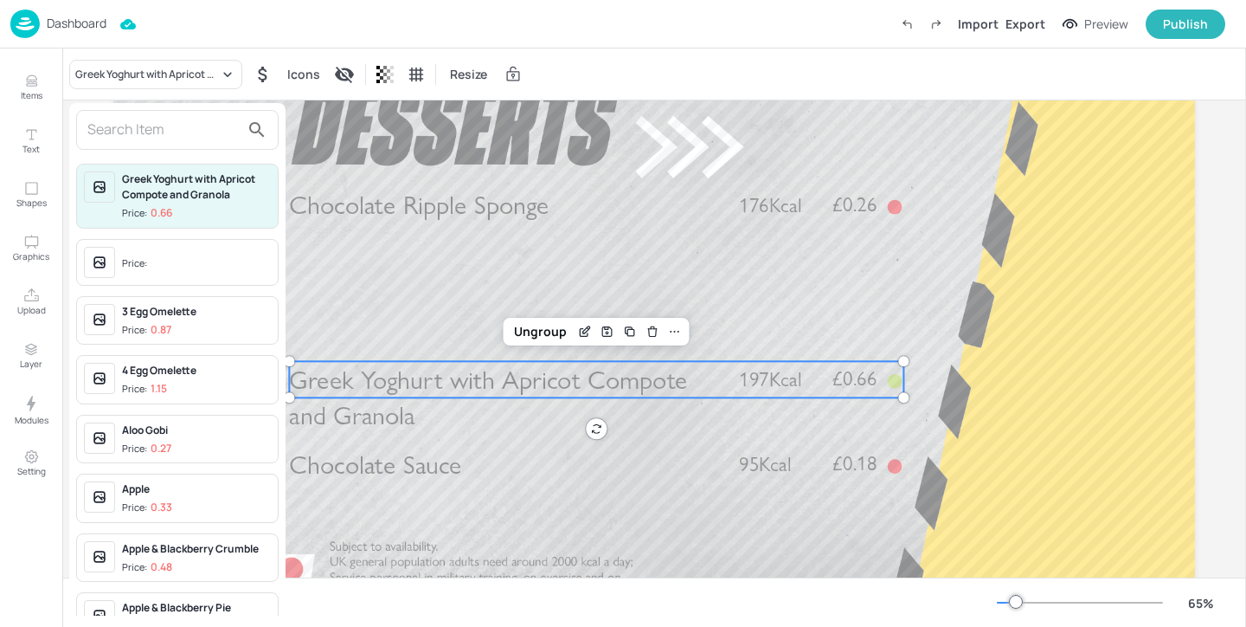
click at [167, 133] on input "text" at bounding box center [163, 130] width 152 height 28
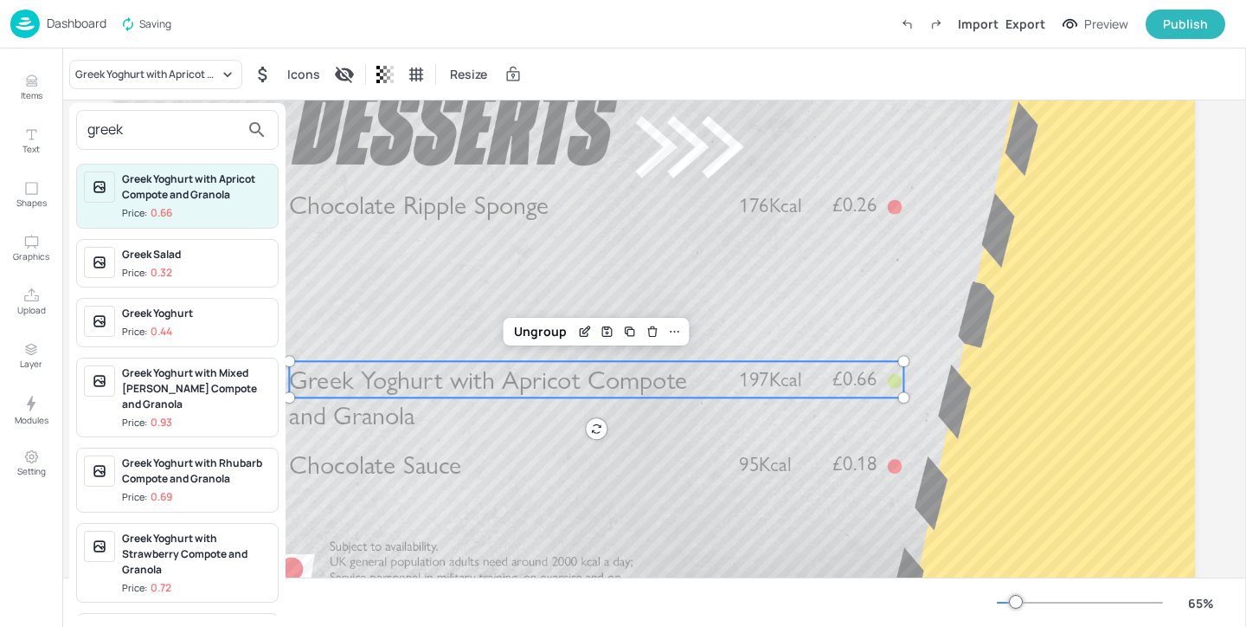
scroll to position [53, 0]
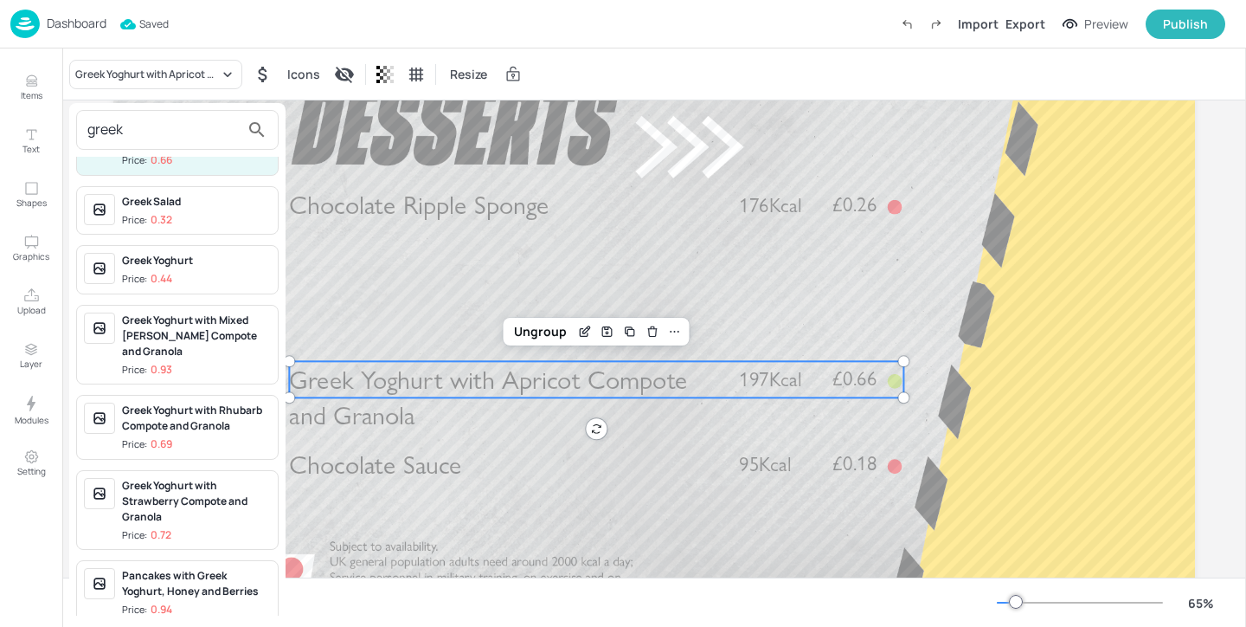
type input "greek"
click at [218, 488] on div "Greek Yoghurt with Strawberry Compote and Granola" at bounding box center [196, 501] width 149 height 47
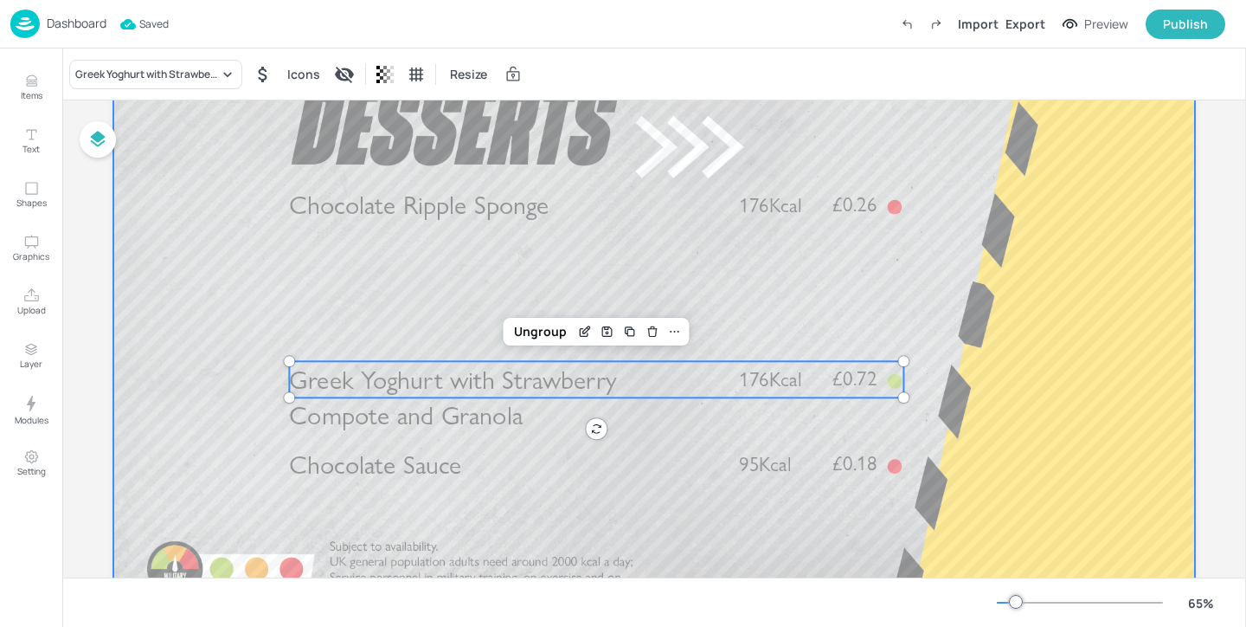
click at [415, 261] on div at bounding box center [654, 316] width 1082 height 608
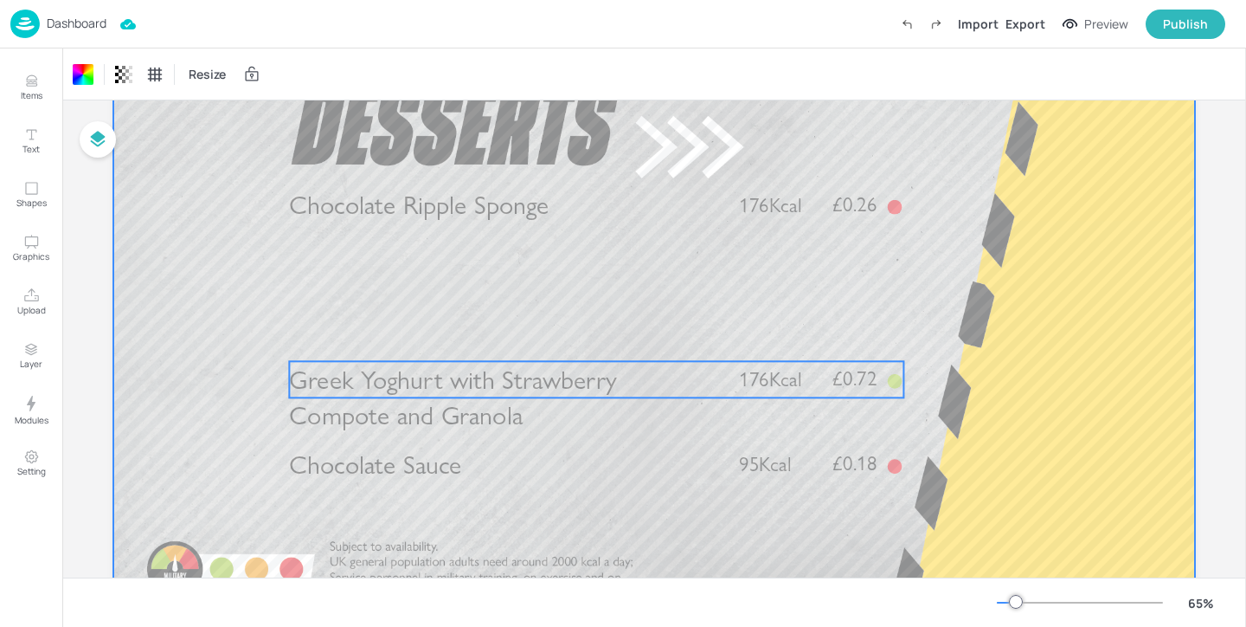
click at [451, 390] on span "Greek Yoghurt with Strawberry Compote and Granola" at bounding box center [453, 396] width 328 height 67
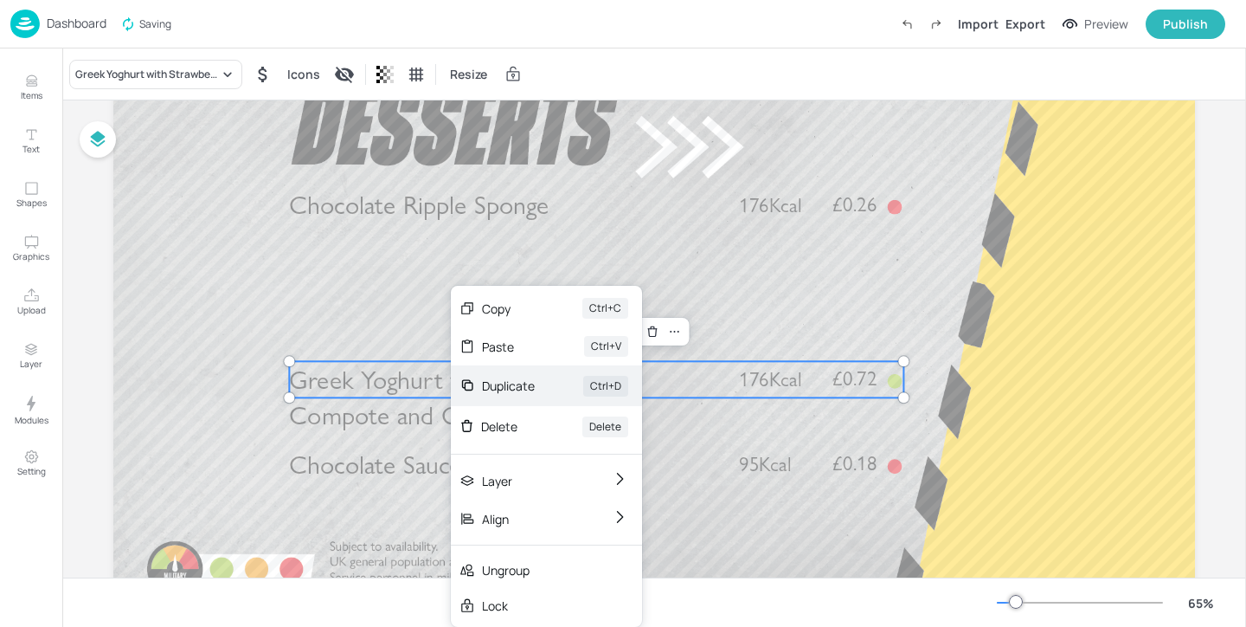
click at [531, 397] on div "Duplicate Ctrl+D" at bounding box center [546, 385] width 191 height 41
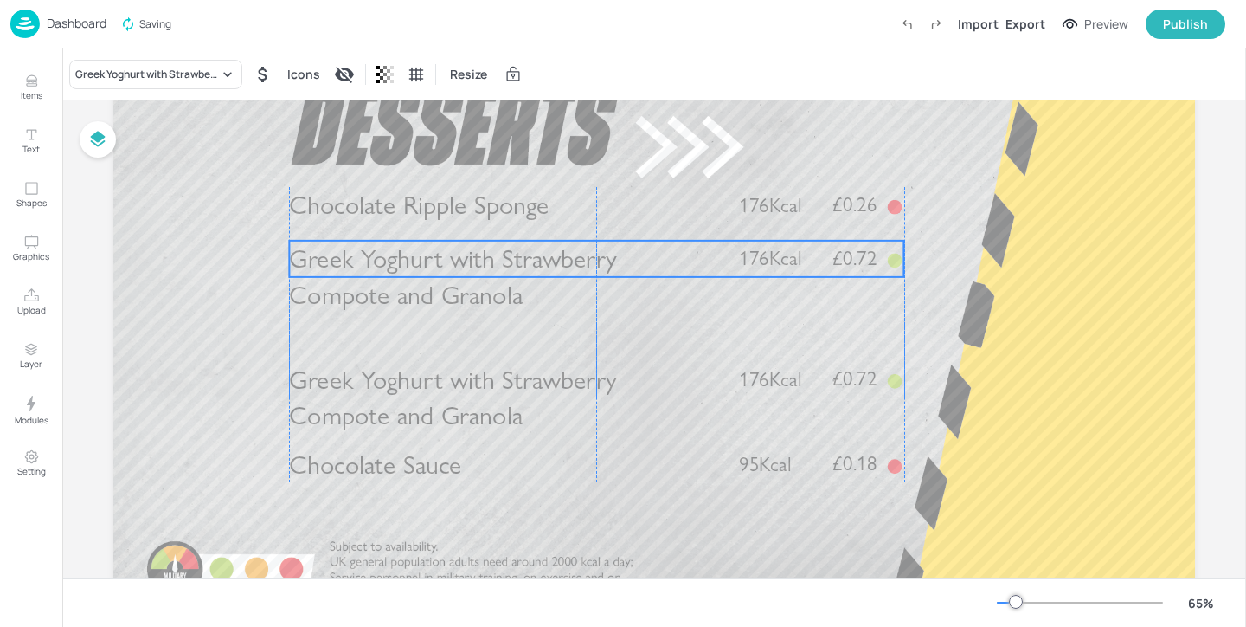
drag, startPoint x: 497, startPoint y: 388, endPoint x: 489, endPoint y: 261, distance: 126.6
click at [489, 261] on span "Greek Yoghurt with Strawberry Compote and Granola" at bounding box center [453, 275] width 328 height 67
click at [179, 88] on div "Greek Yoghurt with Strawberry Compote and Granola" at bounding box center [155, 74] width 173 height 29
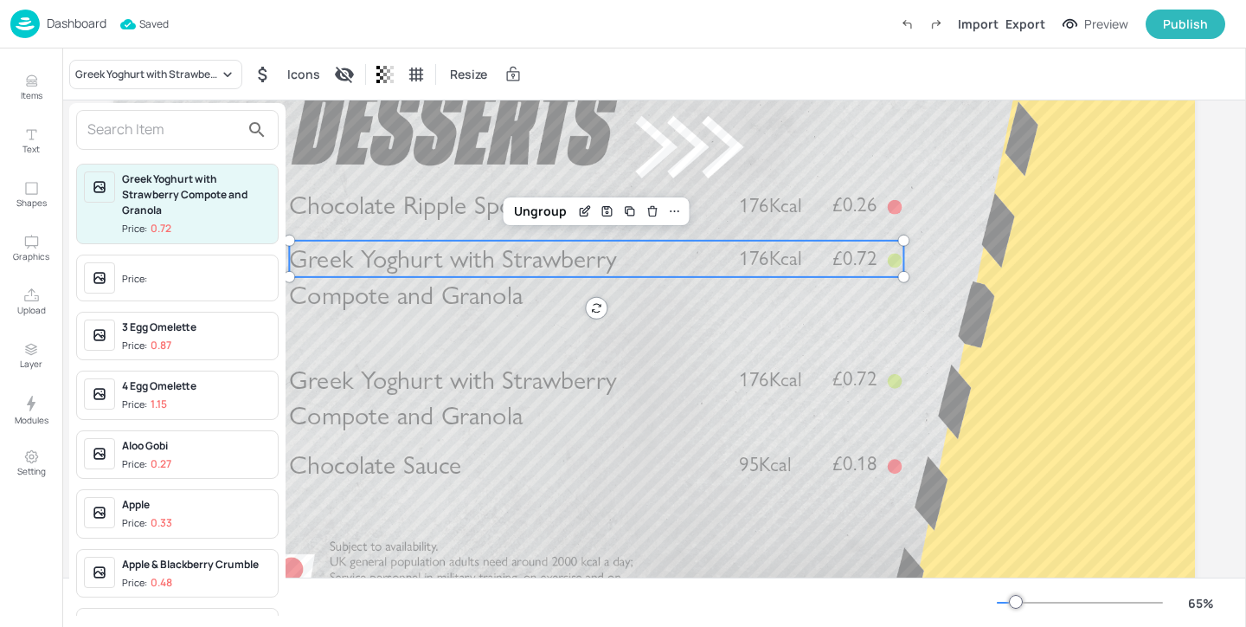
click at [179, 144] on div at bounding box center [177, 130] width 202 height 40
click at [178, 136] on input "text" at bounding box center [163, 130] width 152 height 28
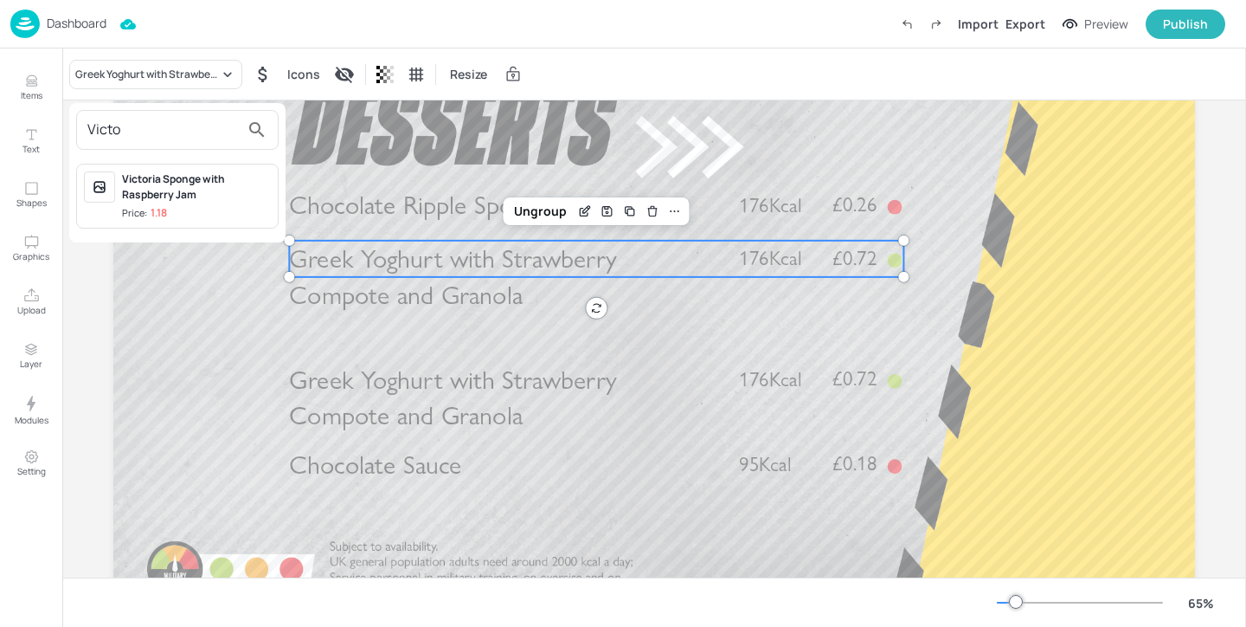
type input "Victo"
click at [232, 202] on div "Victoria Sponge with Raspberry Jam Price: 1.18" at bounding box center [196, 195] width 149 height 49
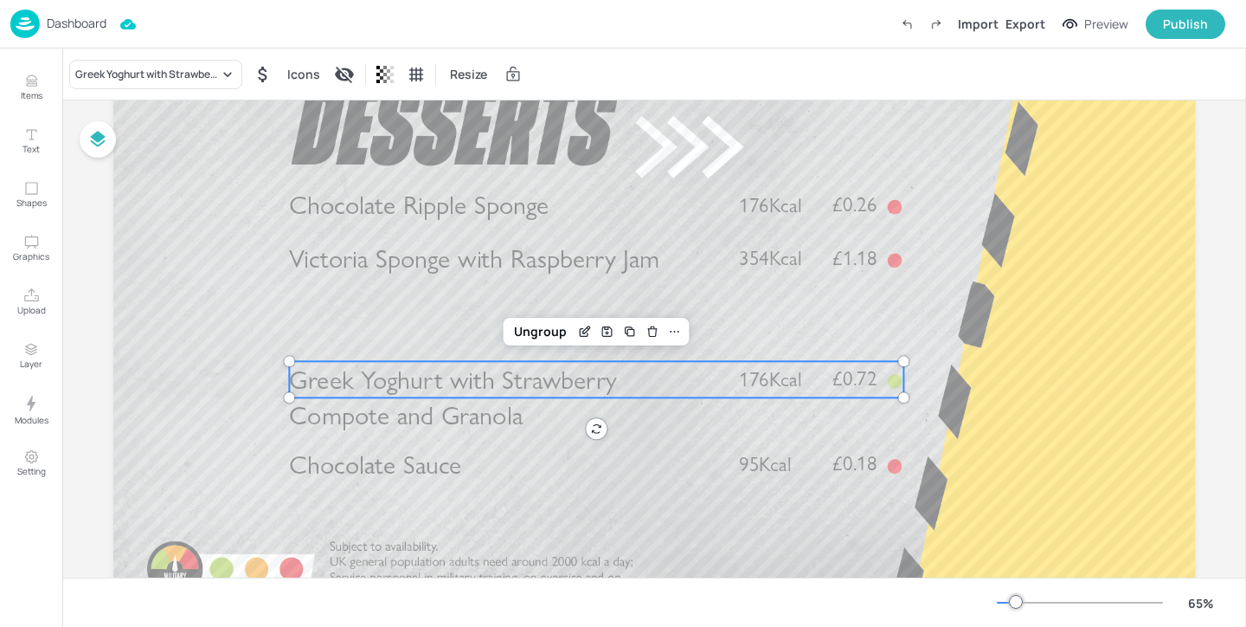
click at [407, 387] on span "Greek Yoghurt with Strawberry Compote and Granola" at bounding box center [453, 396] width 328 height 67
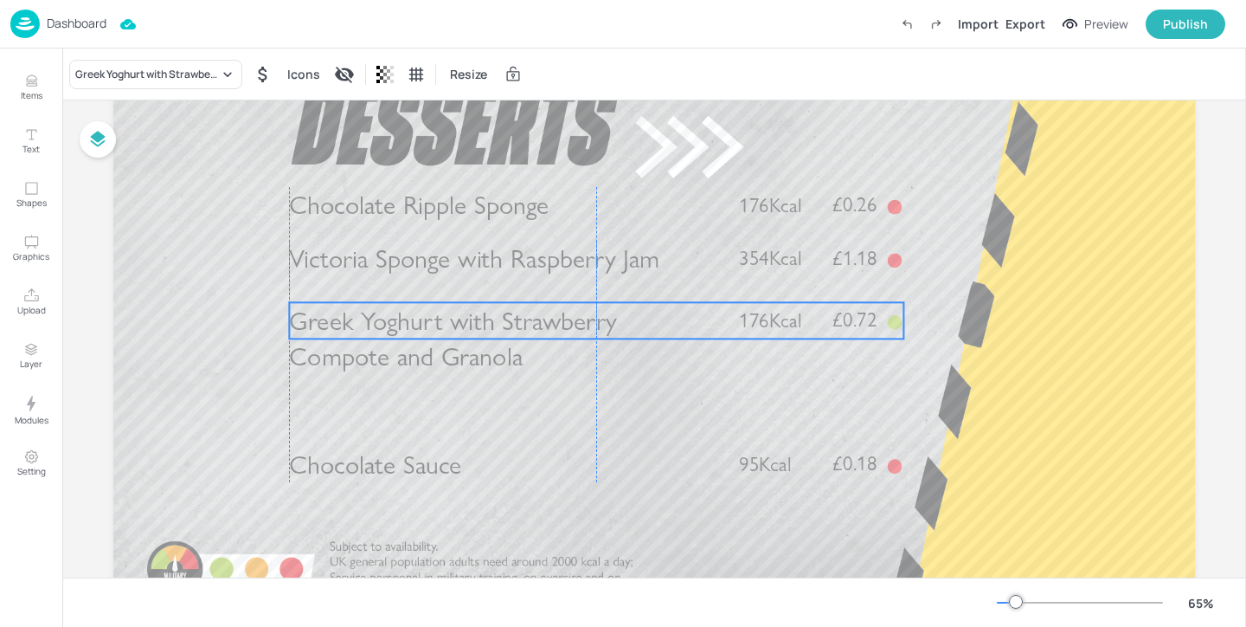
drag, startPoint x: 475, startPoint y: 392, endPoint x: 472, endPoint y: 333, distance: 58.9
click at [472, 333] on span "Greek Yoghurt with Strawberry Compote and Granola" at bounding box center [453, 338] width 328 height 67
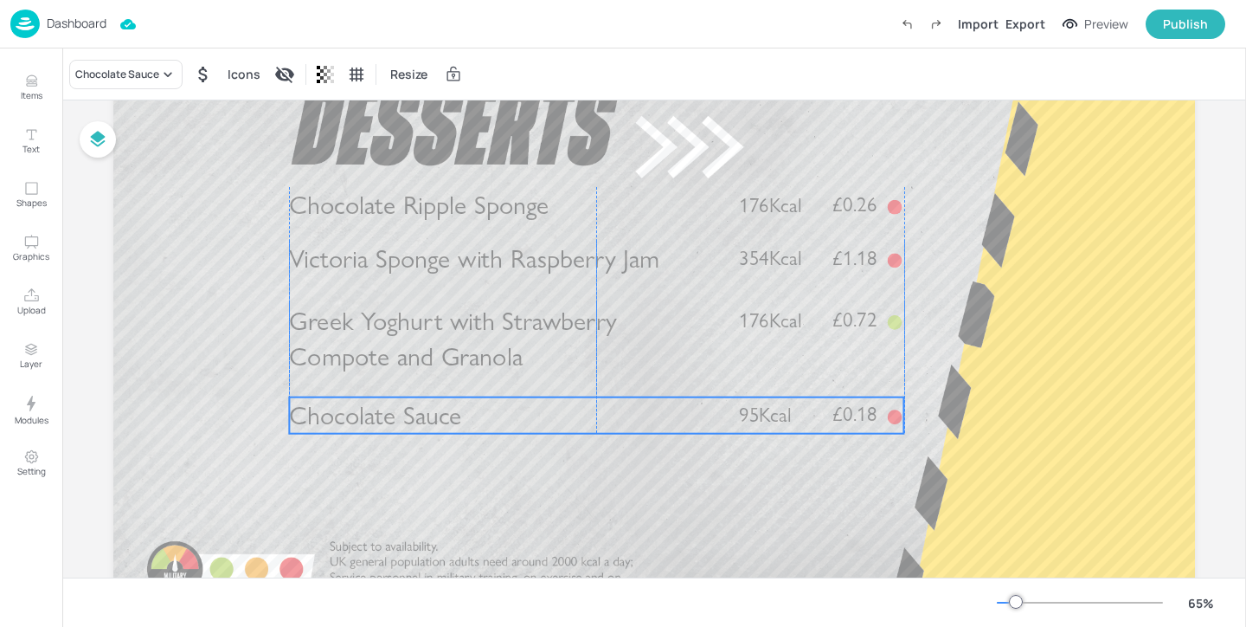
drag, startPoint x: 473, startPoint y: 476, endPoint x: 475, endPoint y: 427, distance: 48.5
click at [475, 427] on p "Chocolate Sauce" at bounding box center [504, 415] width 430 height 36
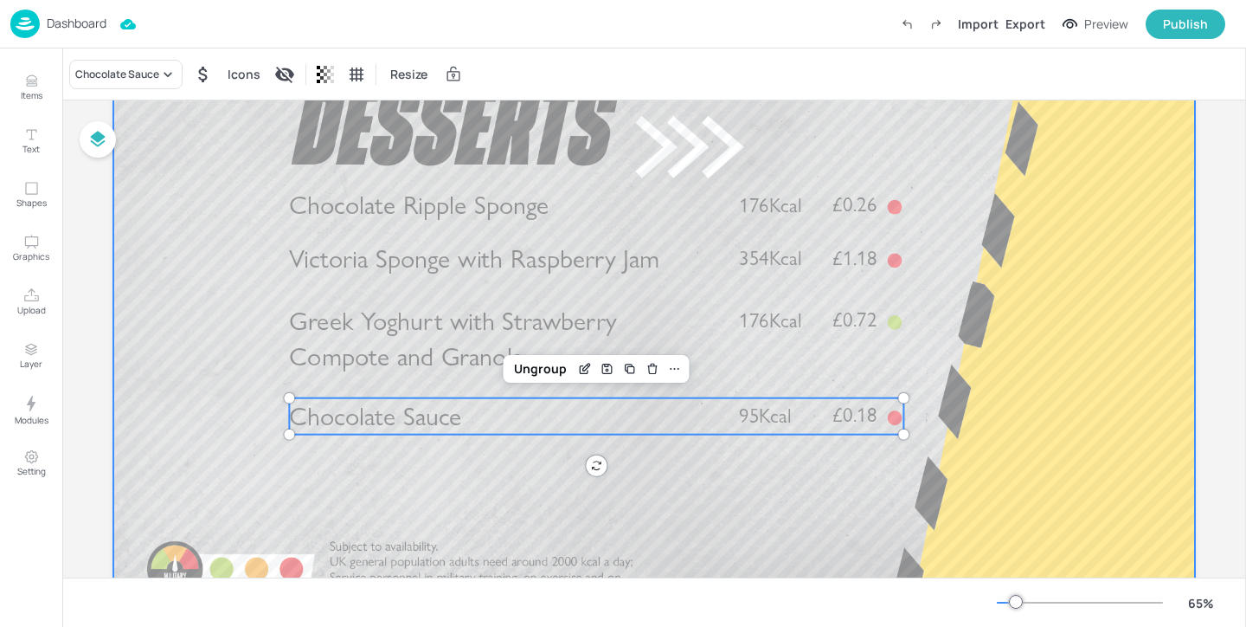
click at [474, 523] on div at bounding box center [654, 316] width 1082 height 608
